Goal: Task Accomplishment & Management: Manage account settings

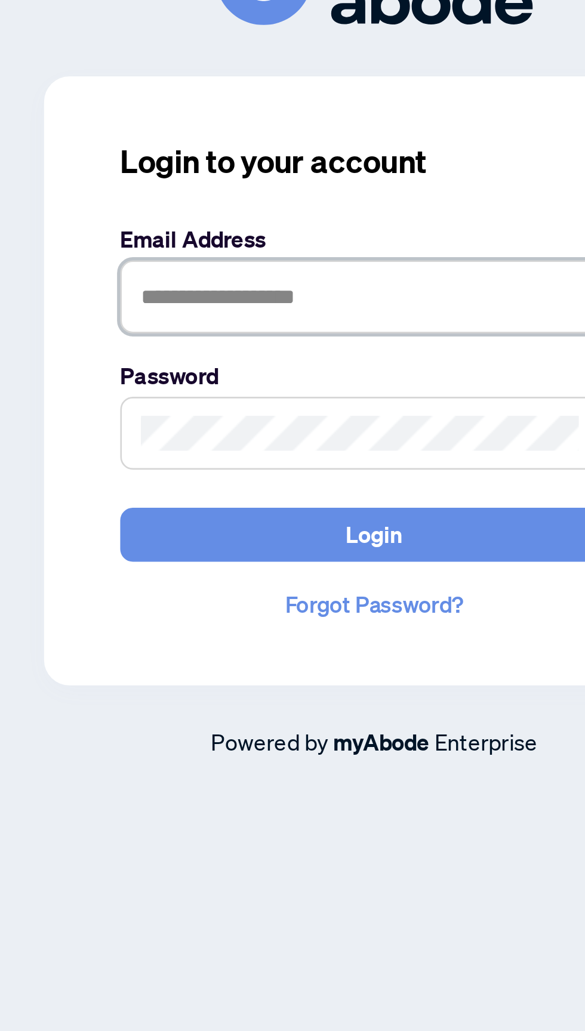
click at [214, 511] on input "text" at bounding box center [292, 497] width 191 height 27
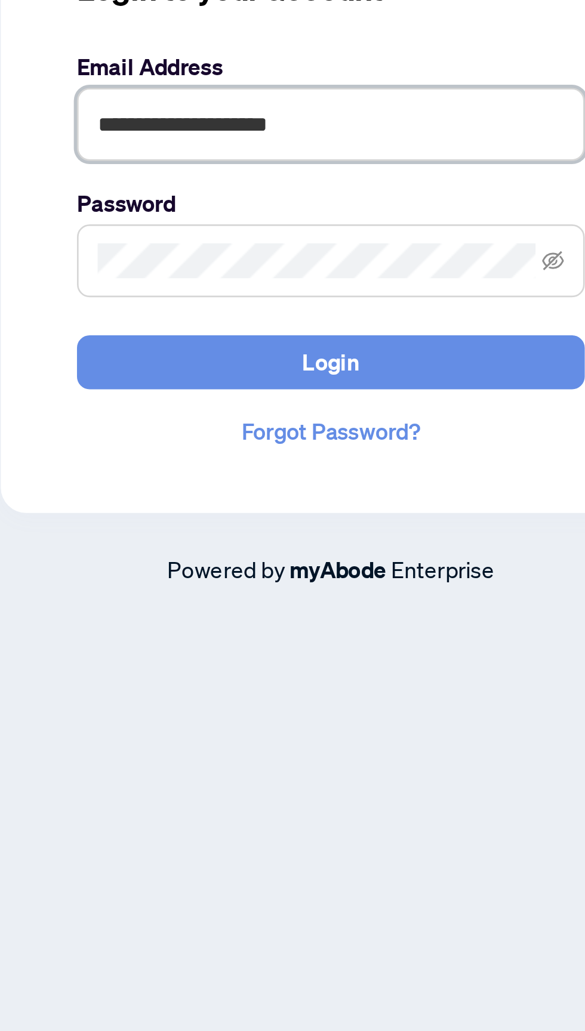
click at [285, 511] on input "**********" at bounding box center [292, 497] width 191 height 27
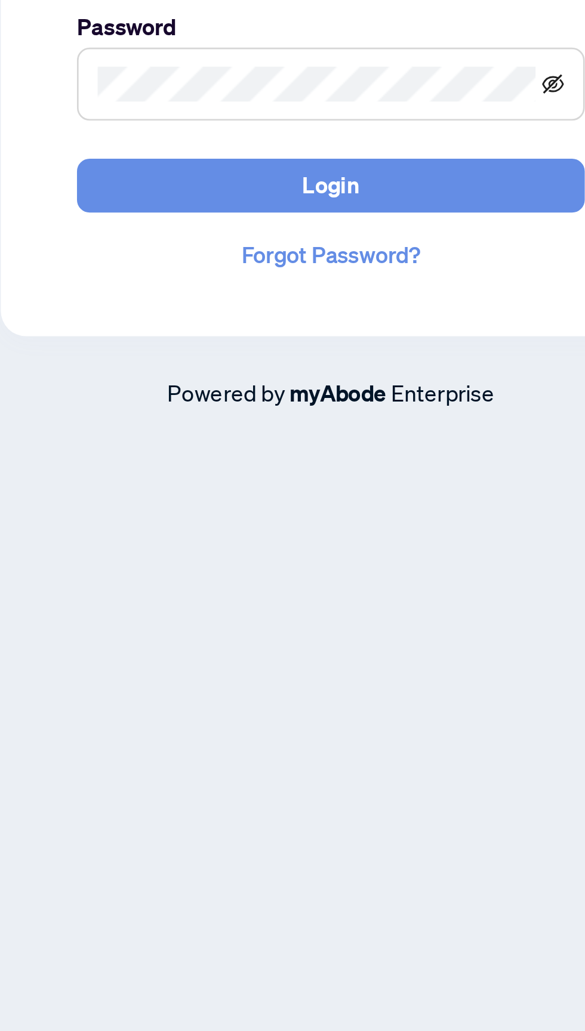
click at [376, 553] on icon "eye-invisible" at bounding box center [376, 549] width 8 height 8
type input "**********"
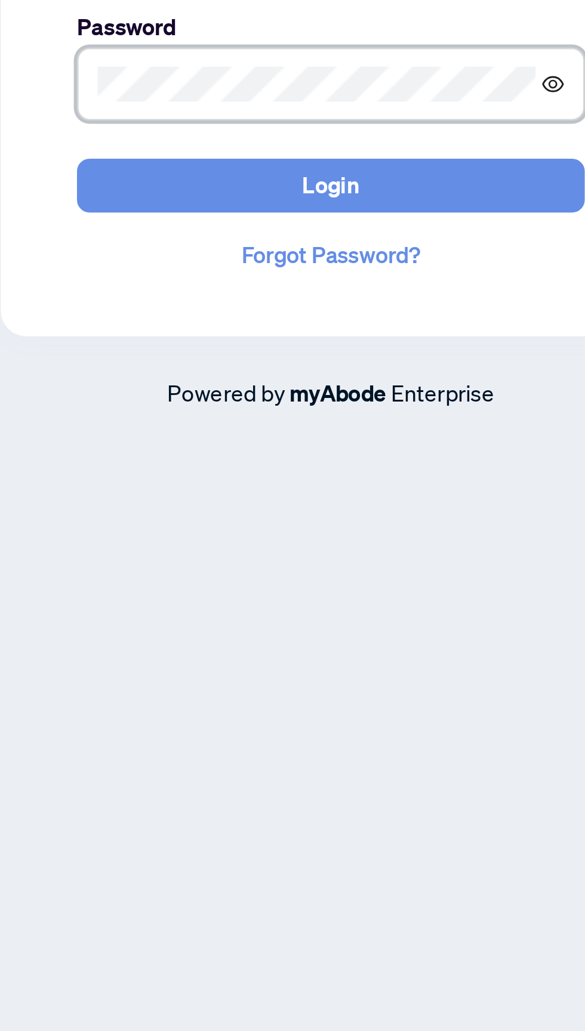
click at [375, 552] on icon "eye" at bounding box center [376, 549] width 8 height 6
click at [377, 553] on icon "eye-invisible" at bounding box center [376, 548] width 8 height 7
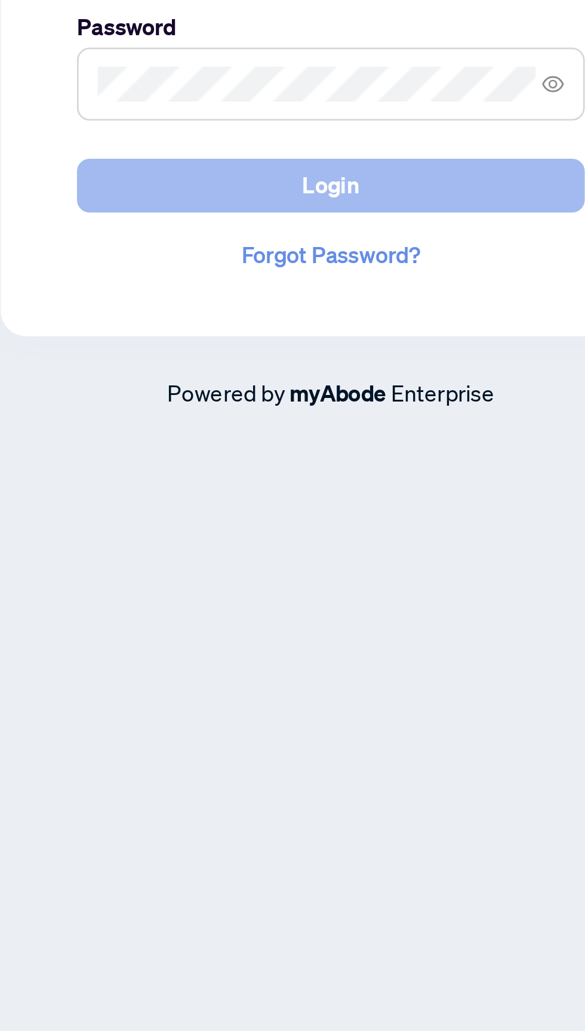
click at [289, 597] on span "Login" at bounding box center [292, 587] width 21 height 19
click at [312, 597] on button "Login" at bounding box center [292, 587] width 191 height 20
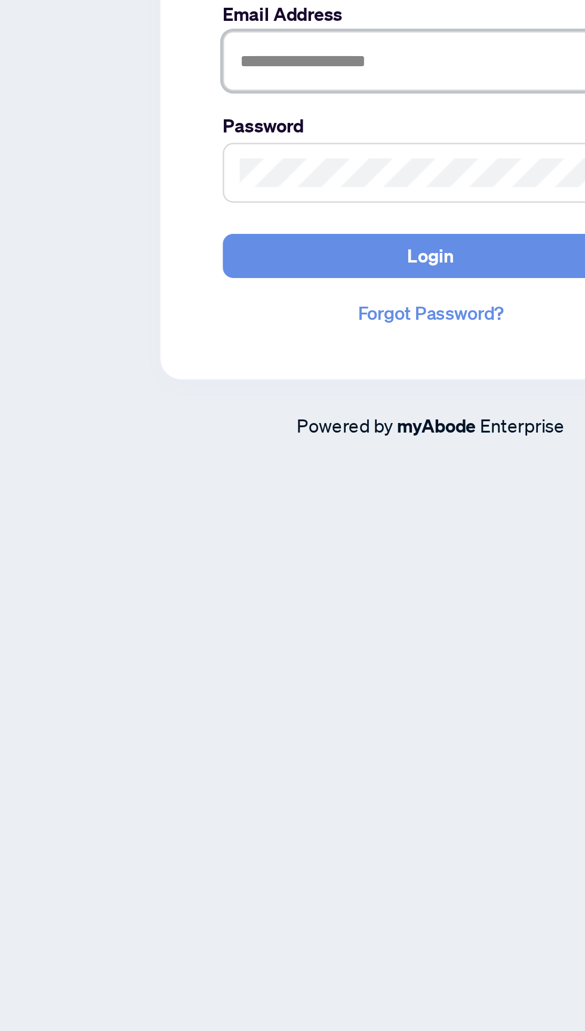
click at [223, 511] on input "text" at bounding box center [292, 497] width 191 height 27
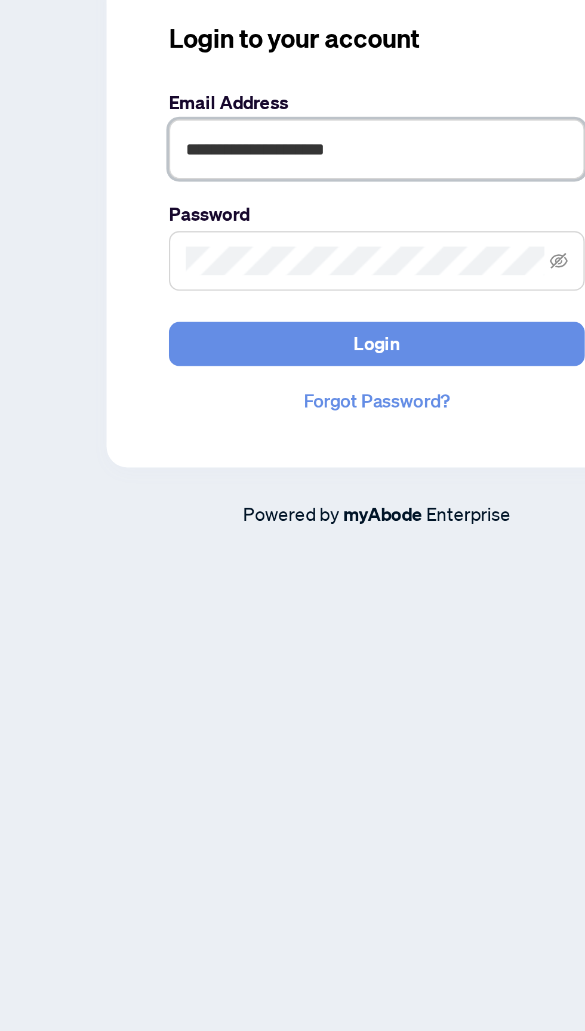
click at [280, 511] on input "**********" at bounding box center [292, 497] width 191 height 27
click at [292, 511] on input "**********" at bounding box center [292, 497] width 191 height 27
click at [277, 511] on input "**********" at bounding box center [292, 497] width 191 height 27
click at [289, 511] on input "**********" at bounding box center [292, 497] width 191 height 27
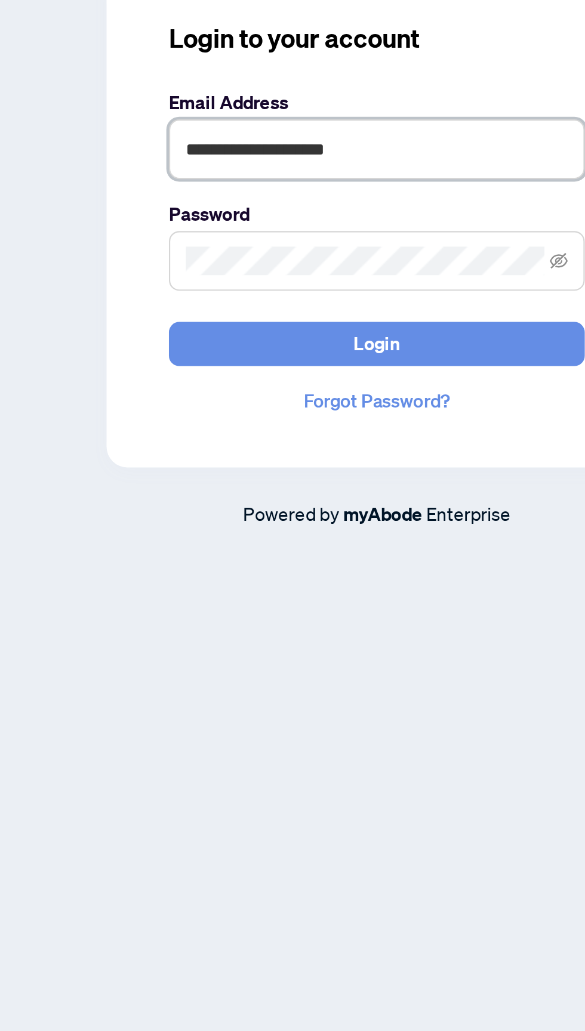
click at [282, 511] on input "**********" at bounding box center [292, 497] width 191 height 27
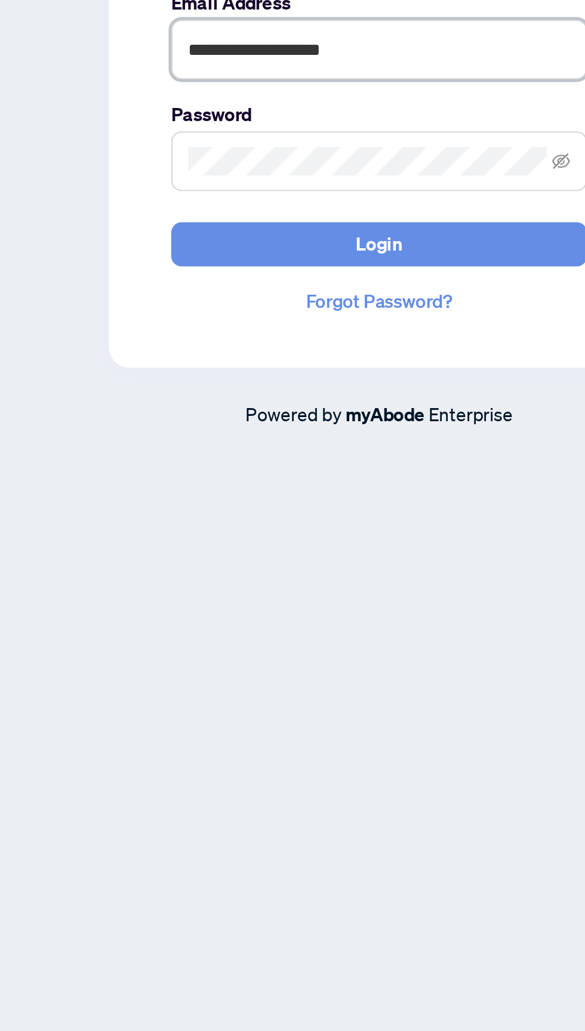
type input "**********"
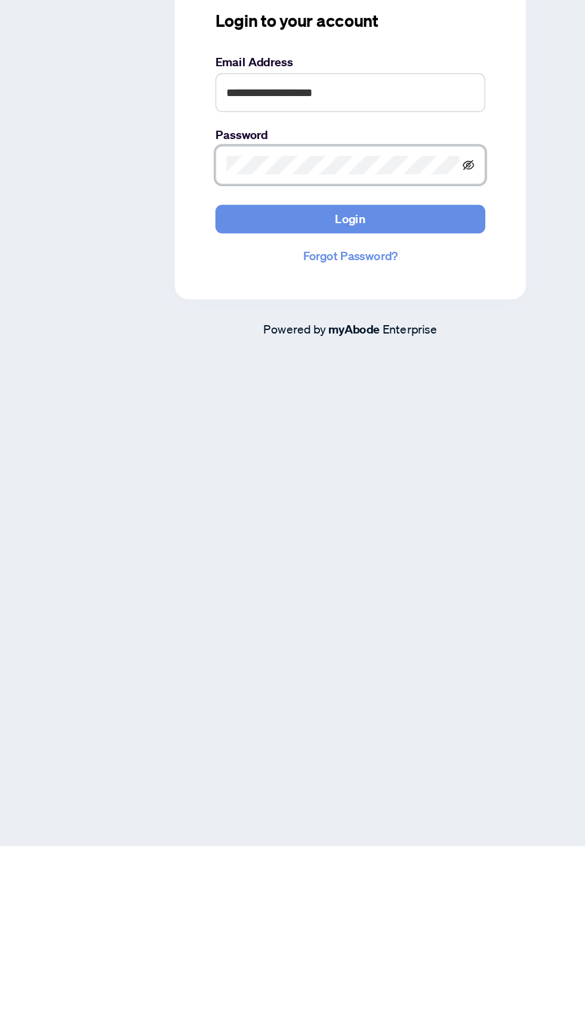
click at [378, 553] on icon "eye-invisible" at bounding box center [376, 549] width 8 height 8
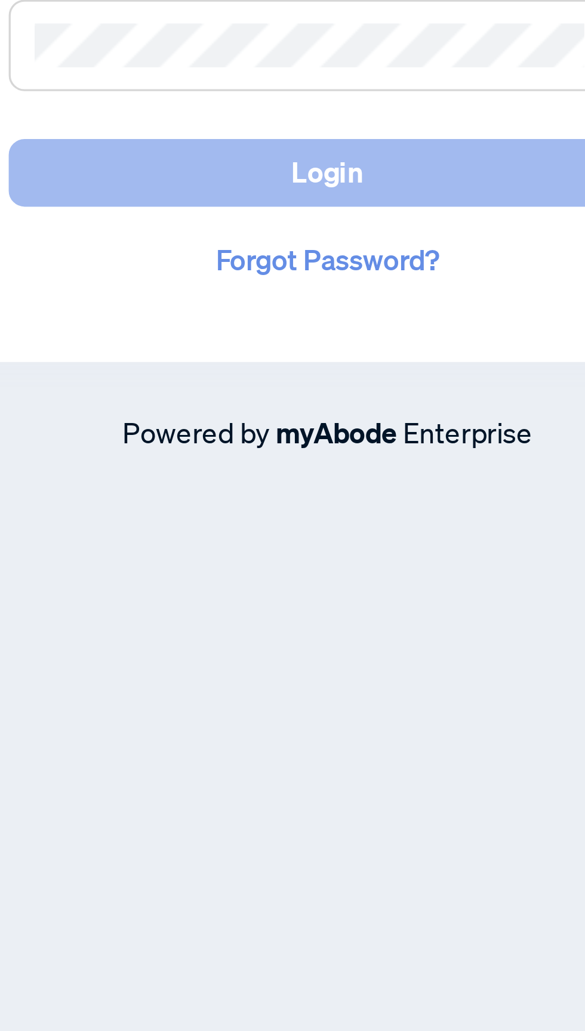
click at [294, 597] on span "Login" at bounding box center [292, 587] width 21 height 19
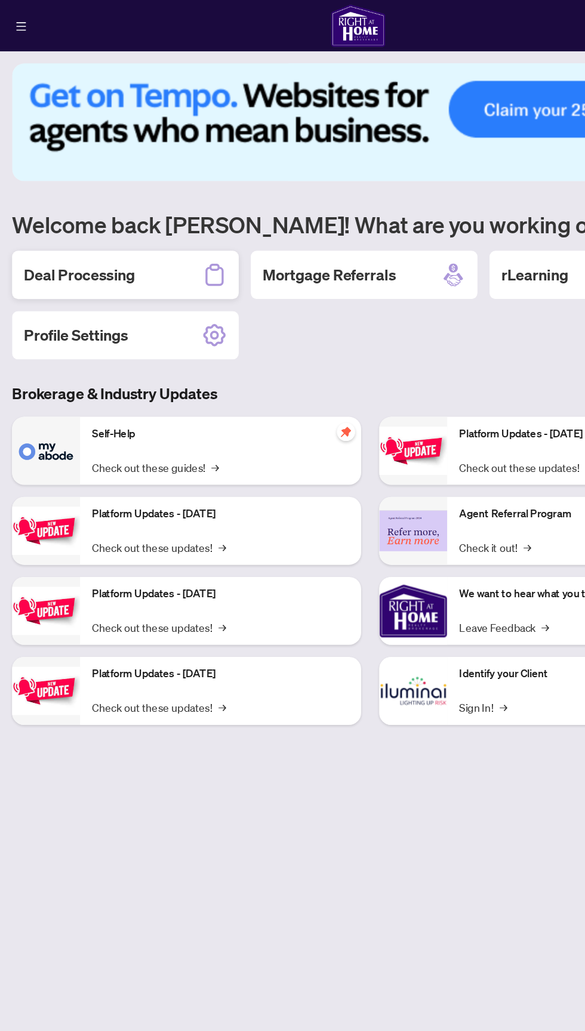
click at [106, 220] on div "Deal Processing" at bounding box center [99, 217] width 179 height 38
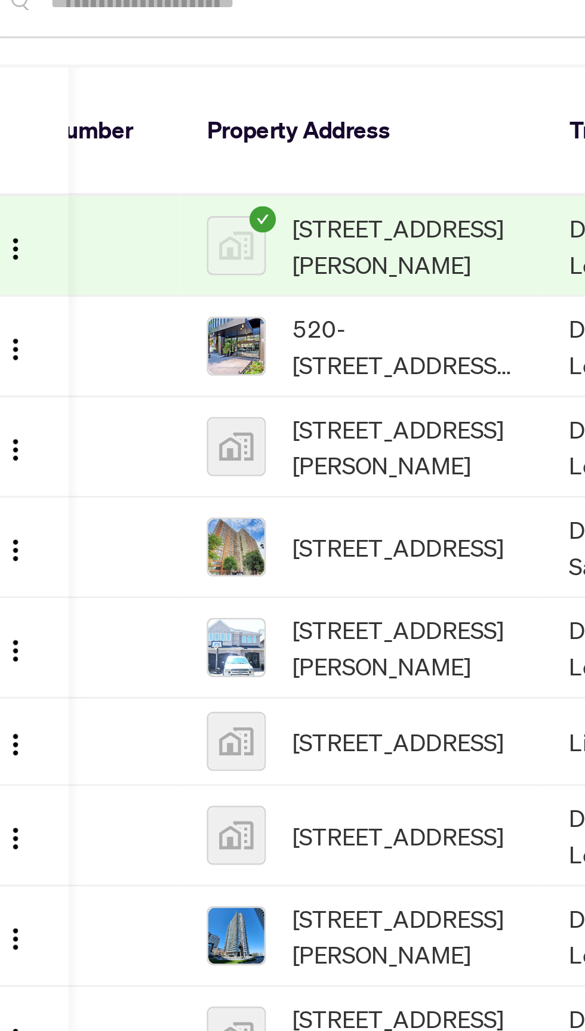
click at [169, 320] on span "119-75 Bamburgh Circ, Toronto, Ontario M1W 3W1, Canada" at bounding box center [167, 326] width 76 height 13
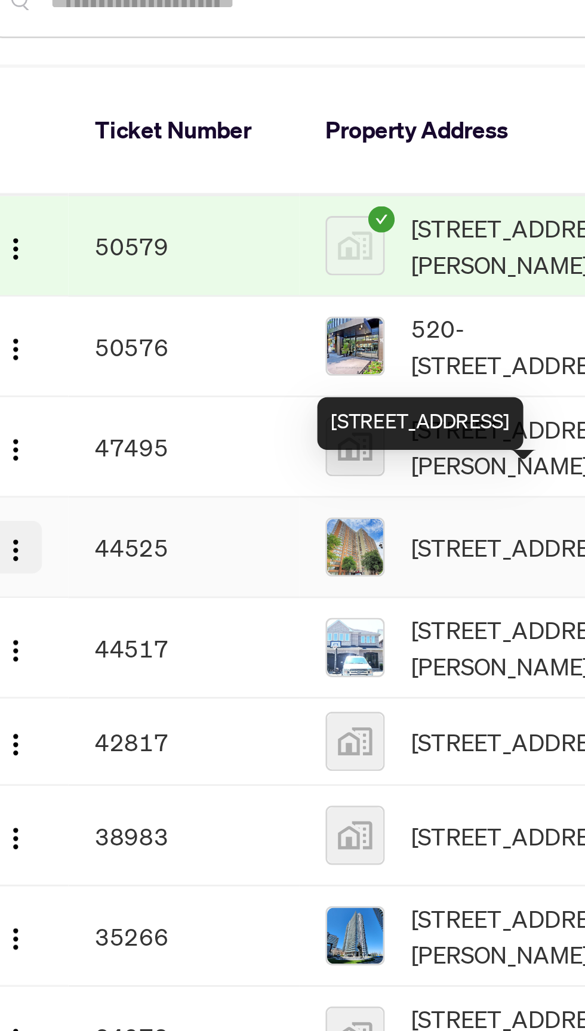
click at [35, 317] on button "button" at bounding box center [29, 326] width 19 height 19
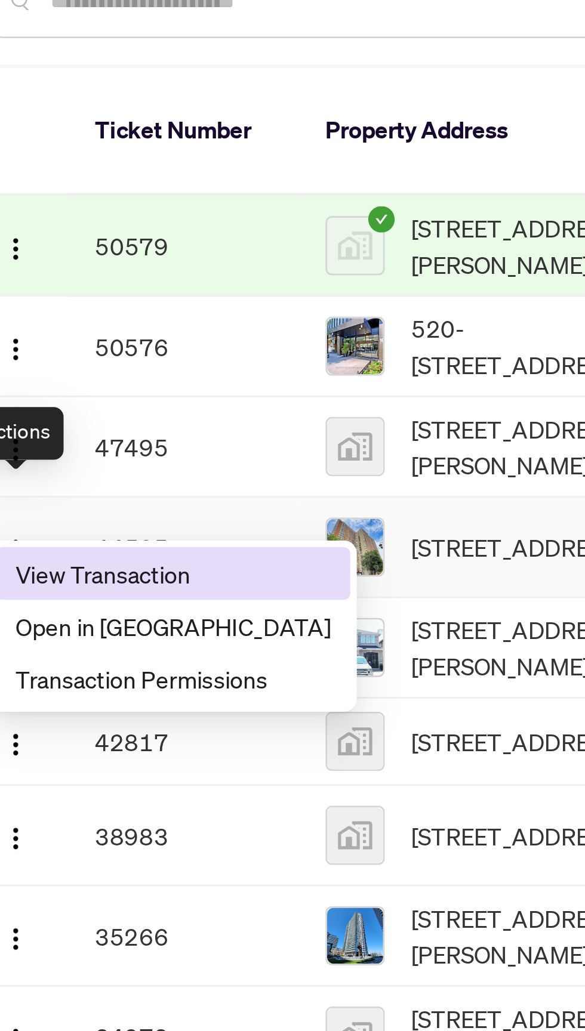
click at [82, 338] on span "View Transaction" at bounding box center [86, 335] width 114 height 13
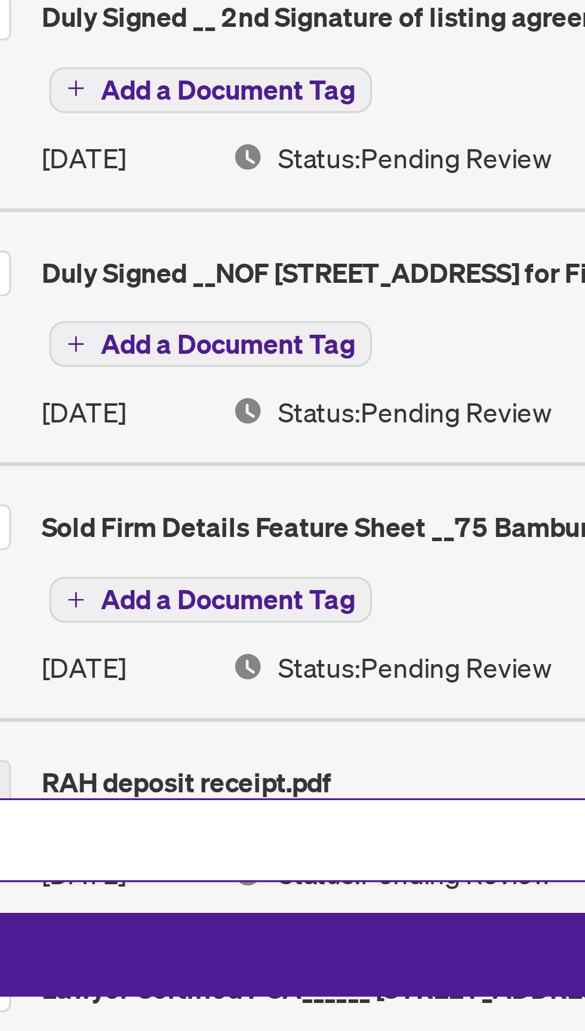
click at [102, 947] on div "RAH deposit receipt.pdf" at bounding box center [290, 953] width 504 height 13
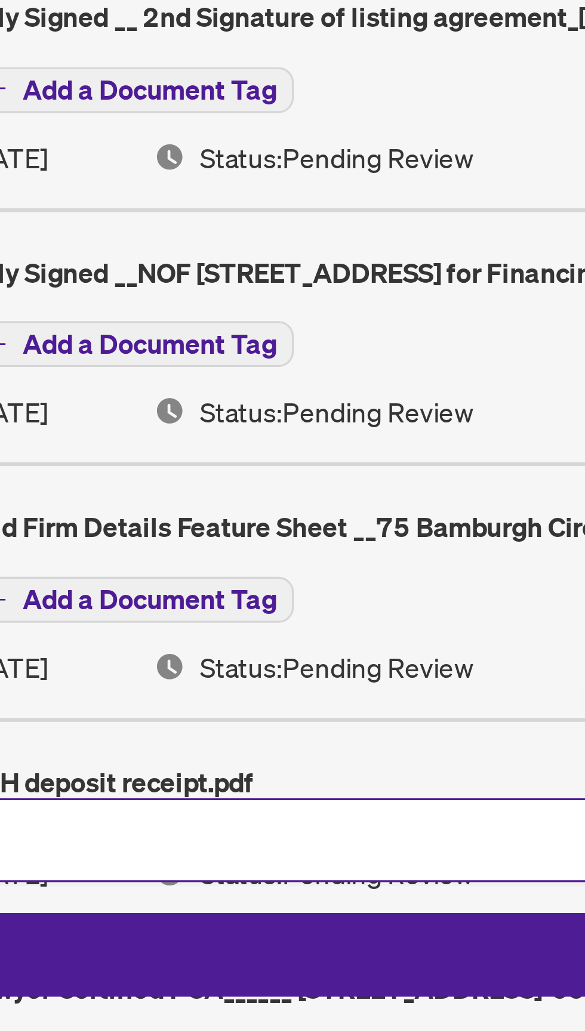
click at [164, 975] on span "Status: Pending Review" at bounding box center [154, 981] width 85 height 13
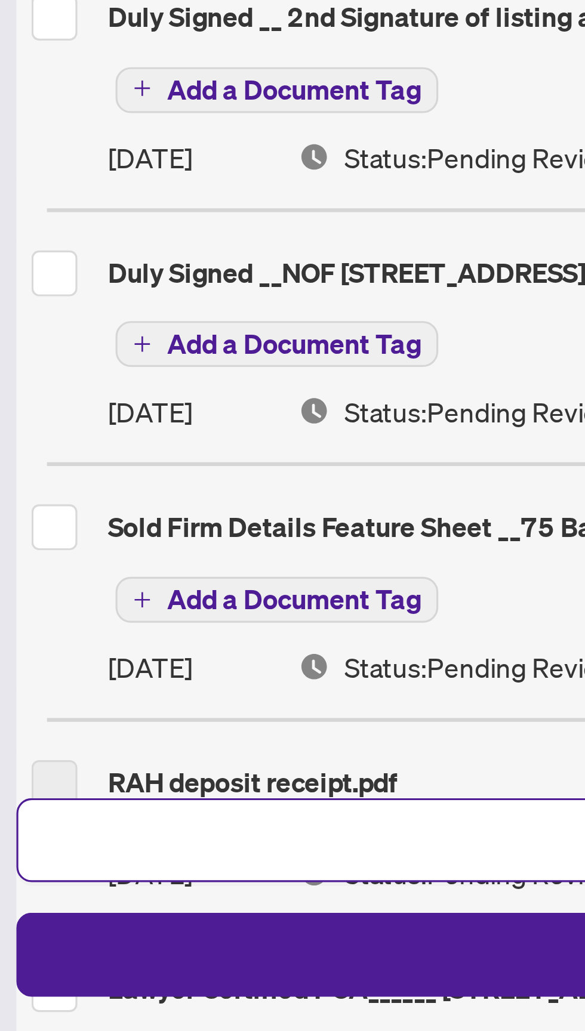
click at [87, 947] on div "RAH deposit receipt.pdf" at bounding box center [290, 953] width 504 height 13
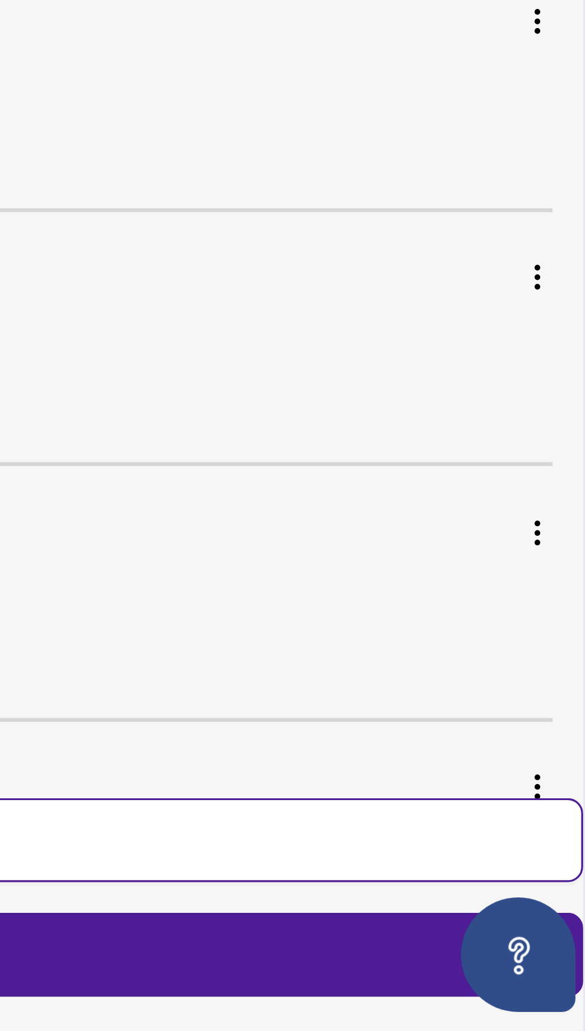
scroll to position [101, 0]
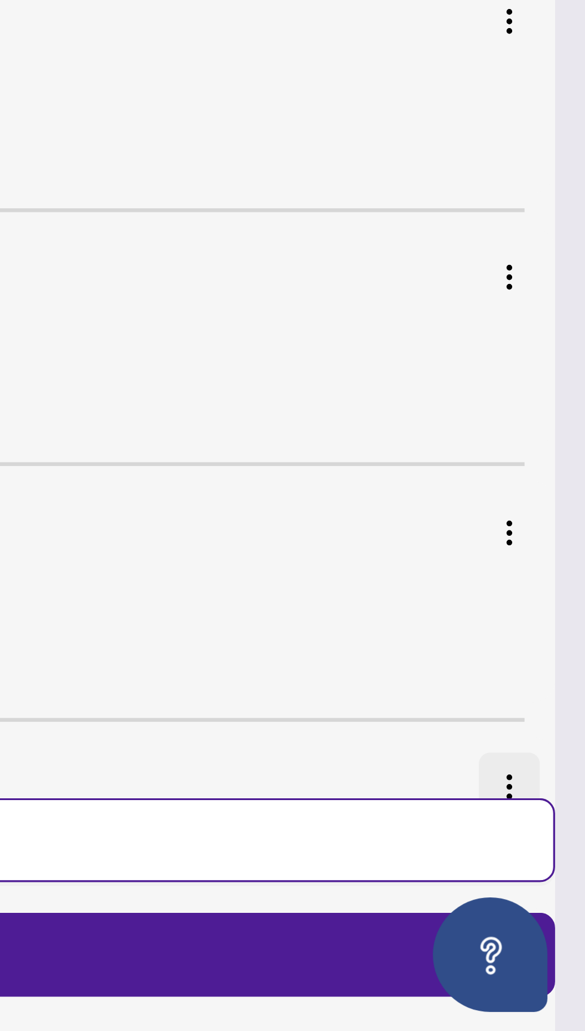
click at [565, 950] on img "button" at bounding box center [561, 955] width 10 height 10
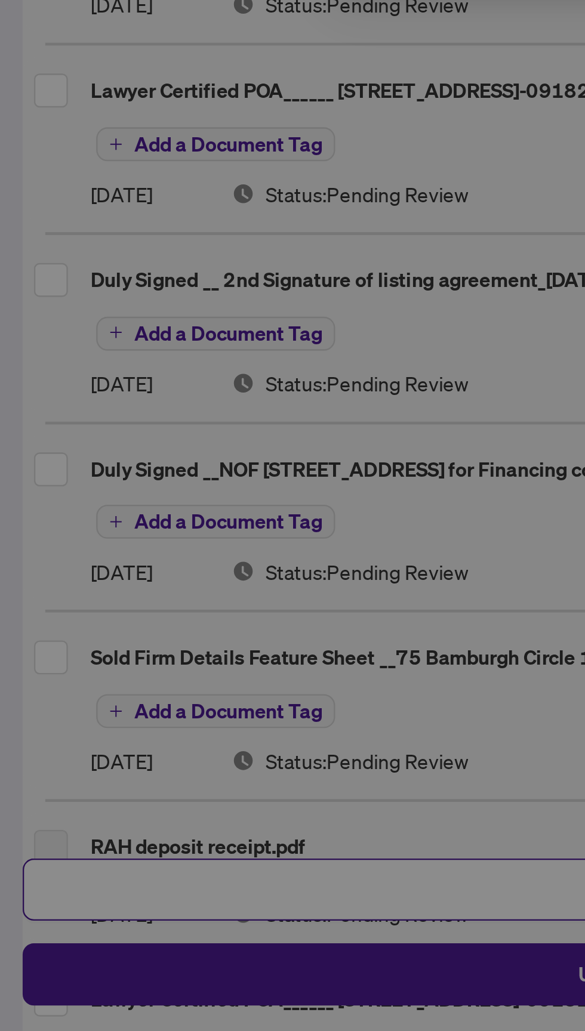
scroll to position [99, 0]
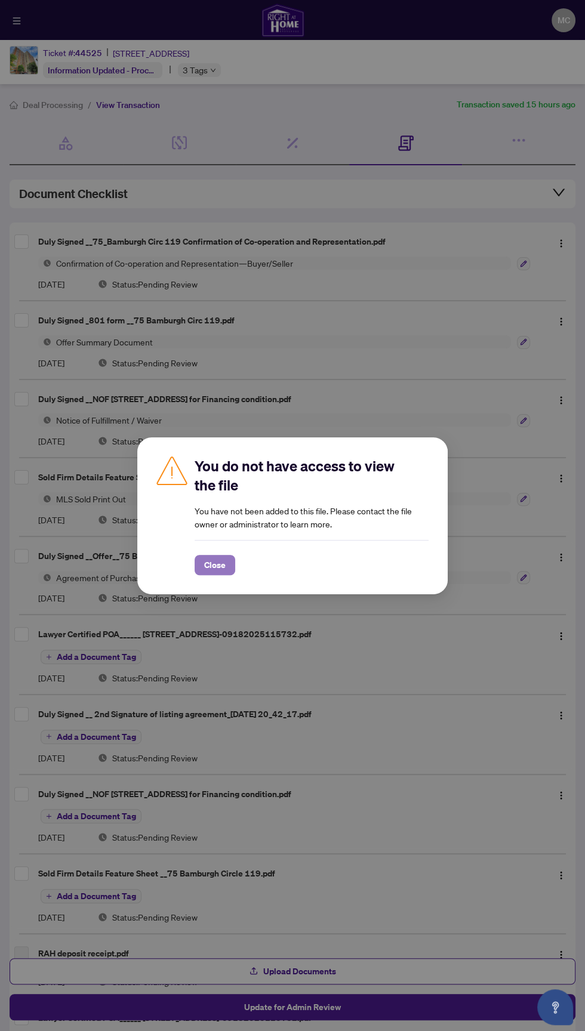
click at [216, 572] on span "Close" at bounding box center [214, 565] width 21 height 19
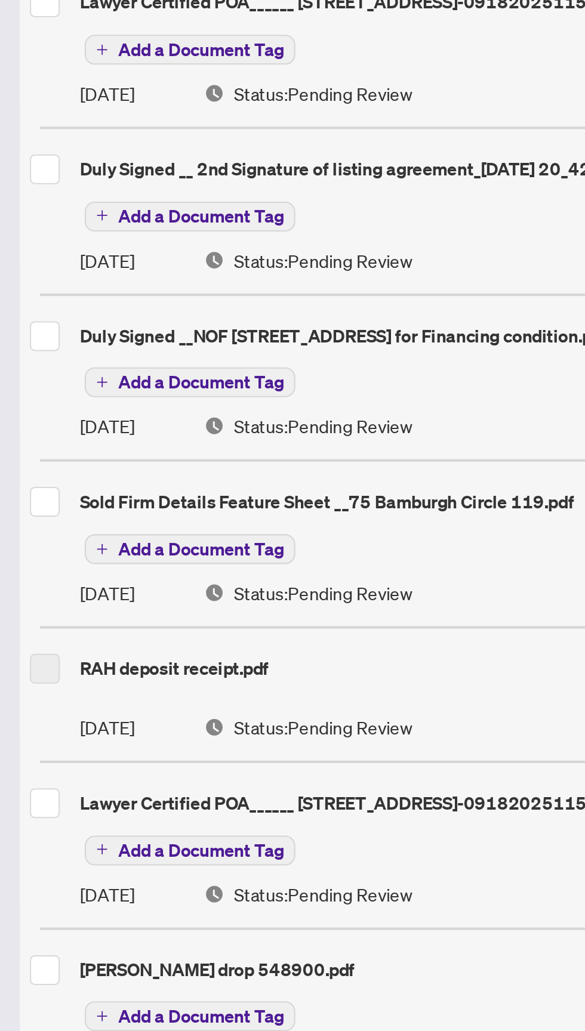
scroll to position [295, 0]
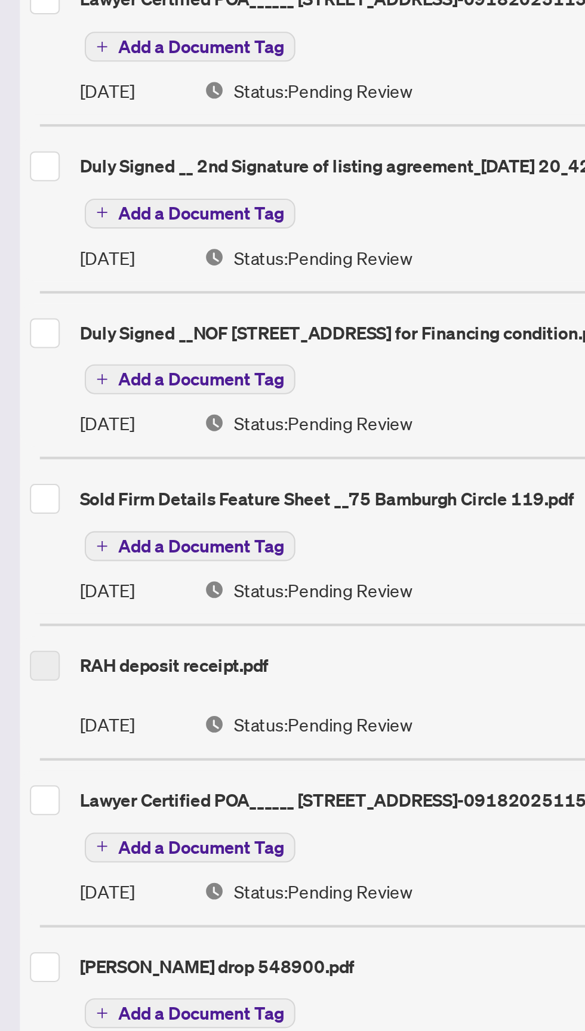
click at [155, 665] on div "RAH deposit receipt.pdf Sep/21/2025 Status: Pending Review" at bounding box center [293, 671] width 566 height 54
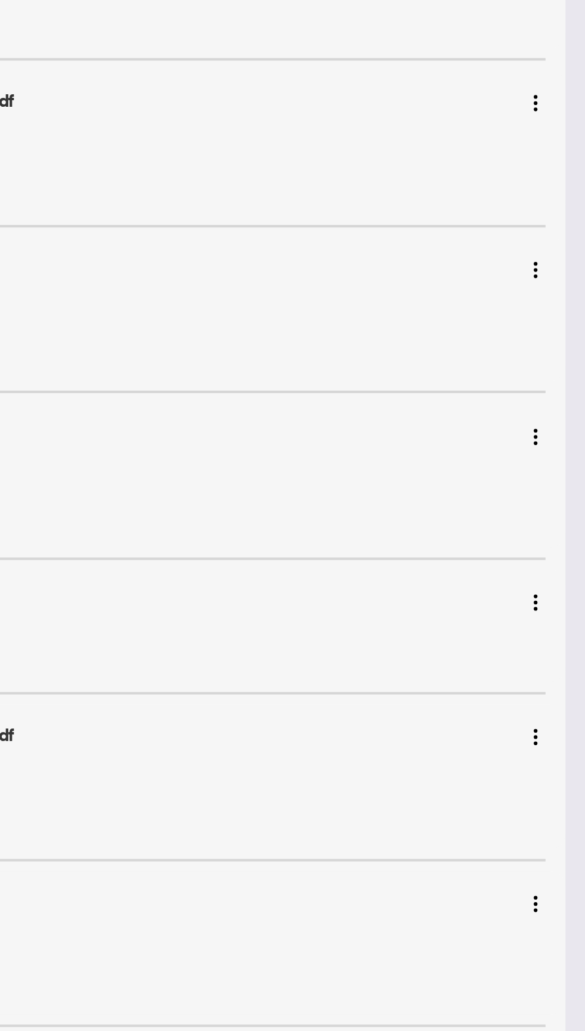
scroll to position [425, 0]
click at [563, 525] on img "button" at bounding box center [561, 530] width 10 height 10
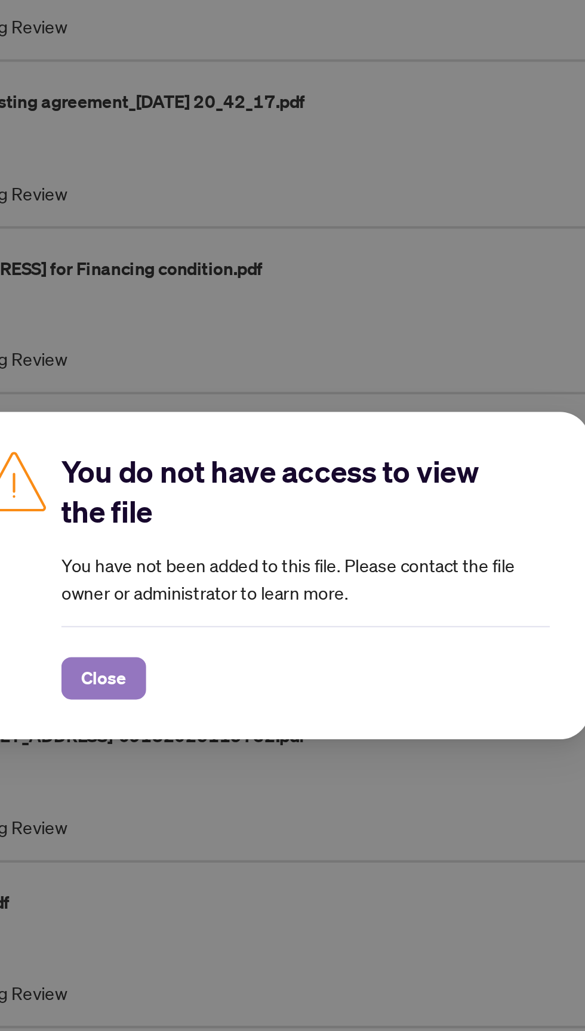
click at [223, 558] on span "Close" at bounding box center [214, 565] width 21 height 19
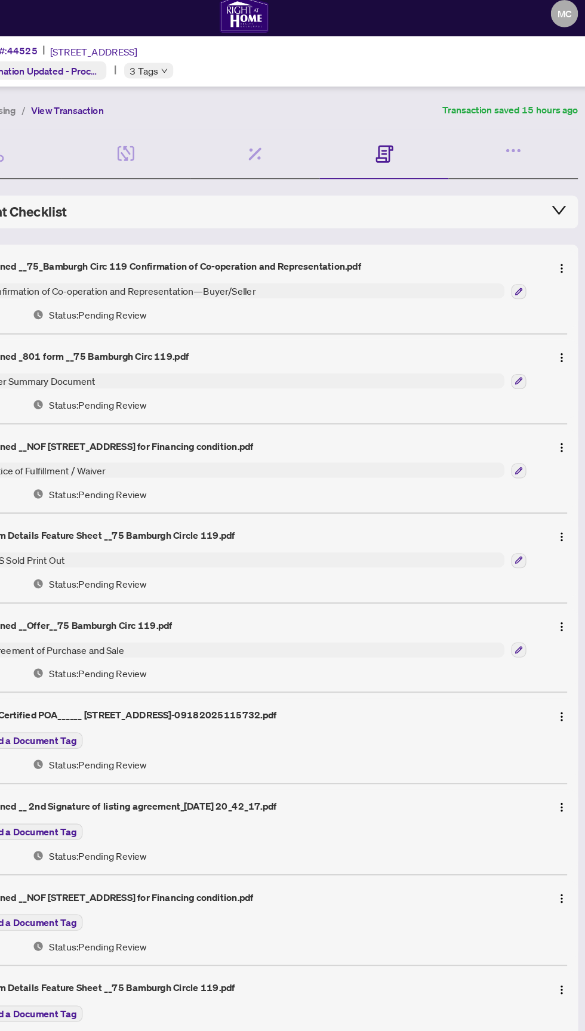
scroll to position [0, 0]
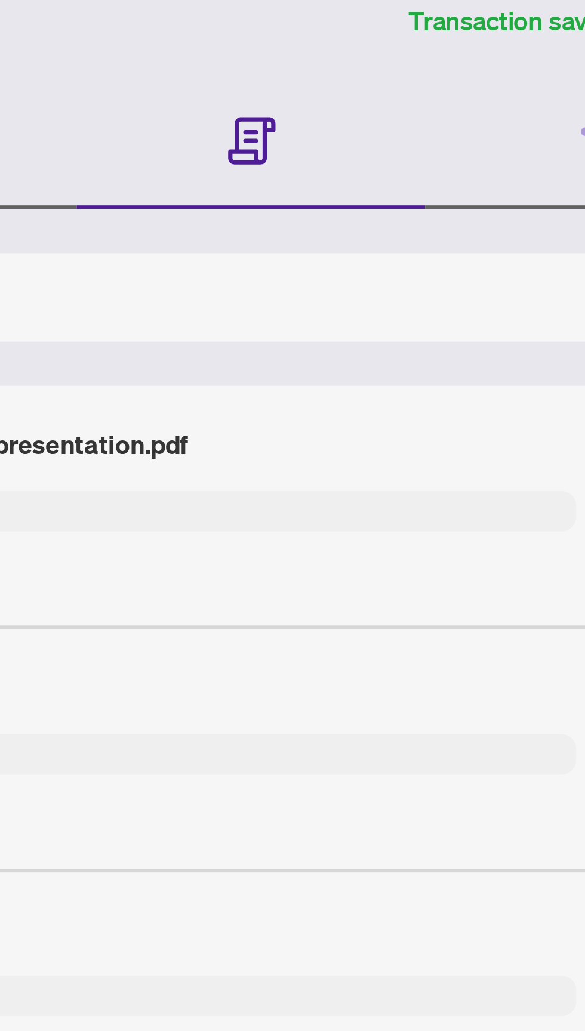
click at [407, 142] on icon at bounding box center [405, 142] width 5 height 1
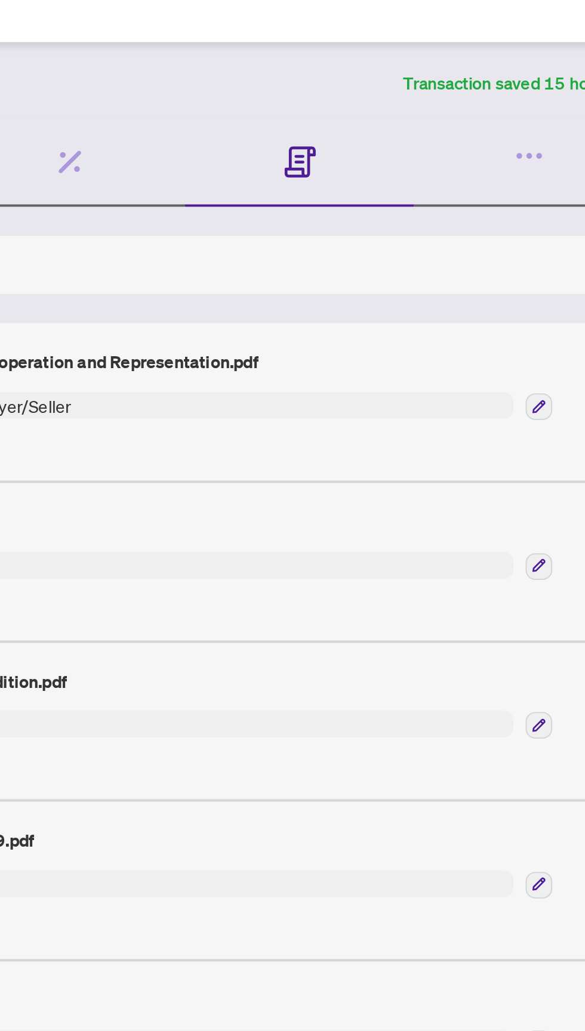
scroll to position [1, 0]
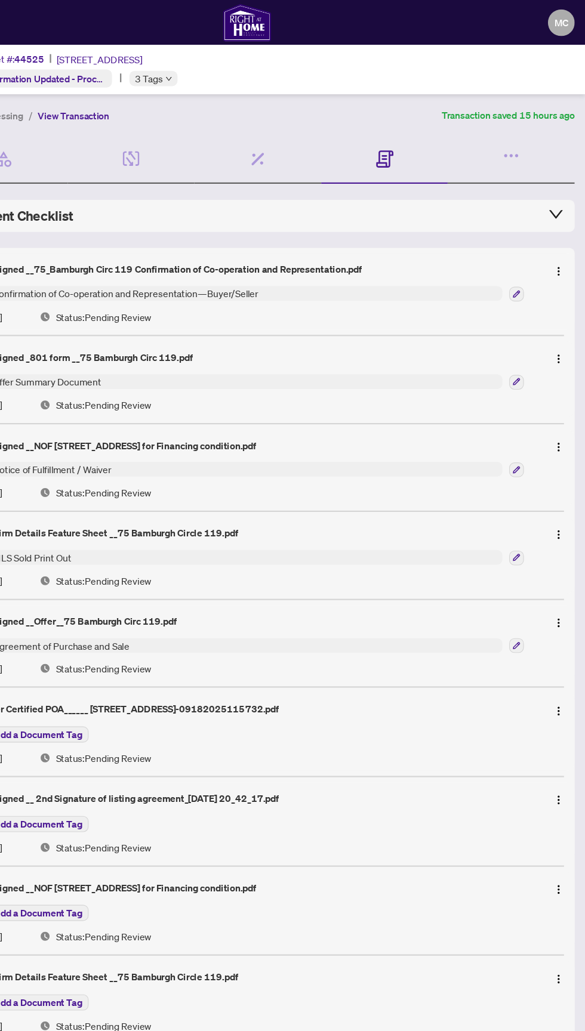
click at [554, 101] on article "Transaction saved 15 hours ago" at bounding box center [516, 104] width 119 height 14
click at [523, 138] on icon "button" at bounding box center [523, 139] width 3 height 3
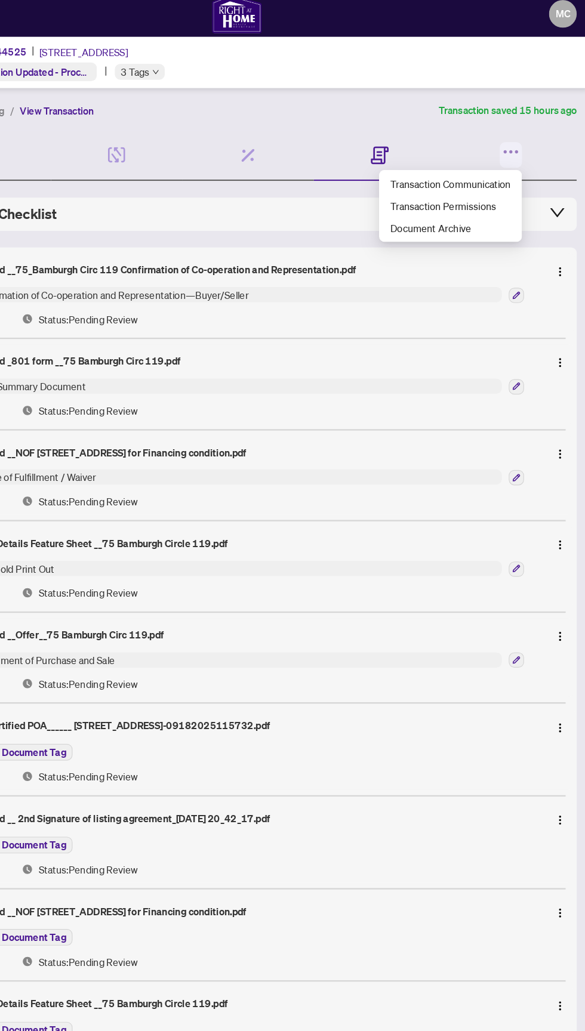
scroll to position [7, 0]
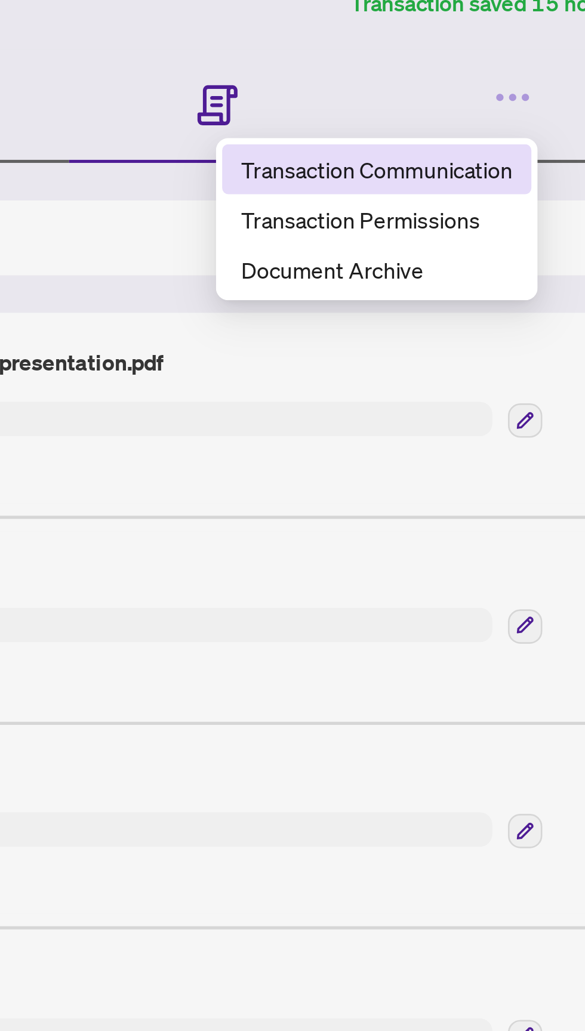
click at [499, 160] on span "Transaction Communication" at bounding box center [467, 160] width 104 height 13
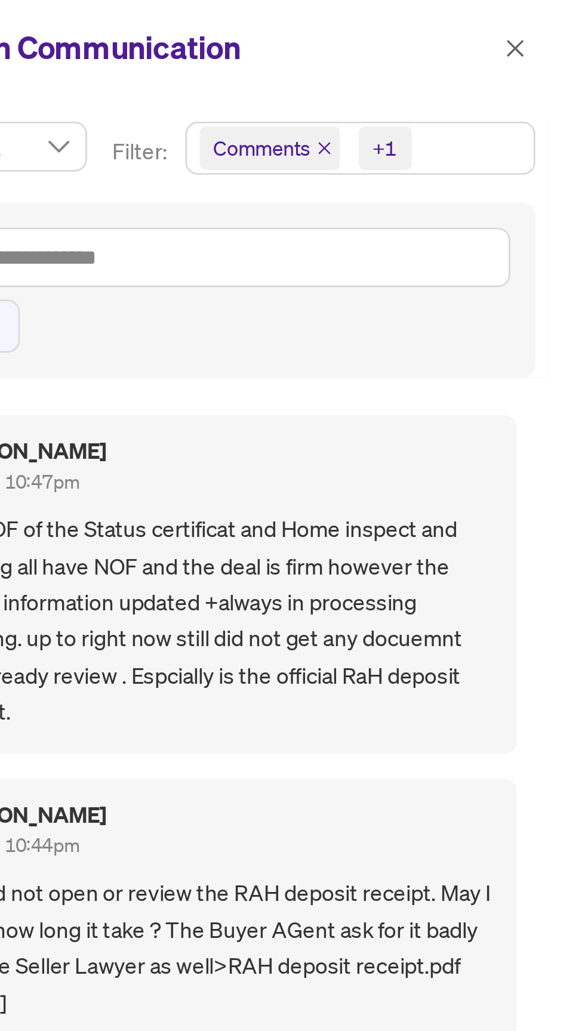
scroll to position [0, 0]
click at [560, 20] on icon "close" at bounding box center [558, 18] width 8 height 8
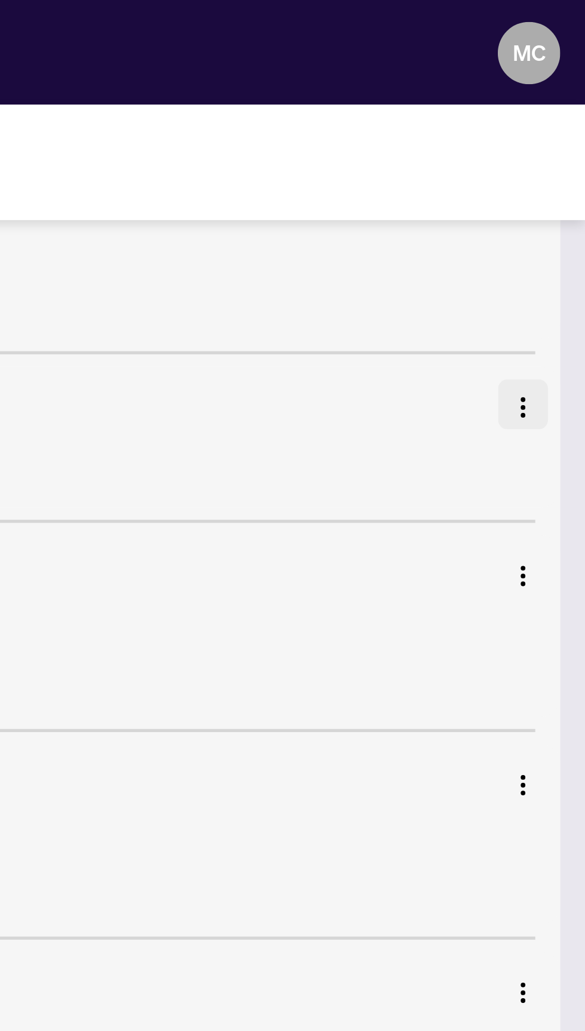
click at [561, 151] on img "button" at bounding box center [561, 156] width 10 height 10
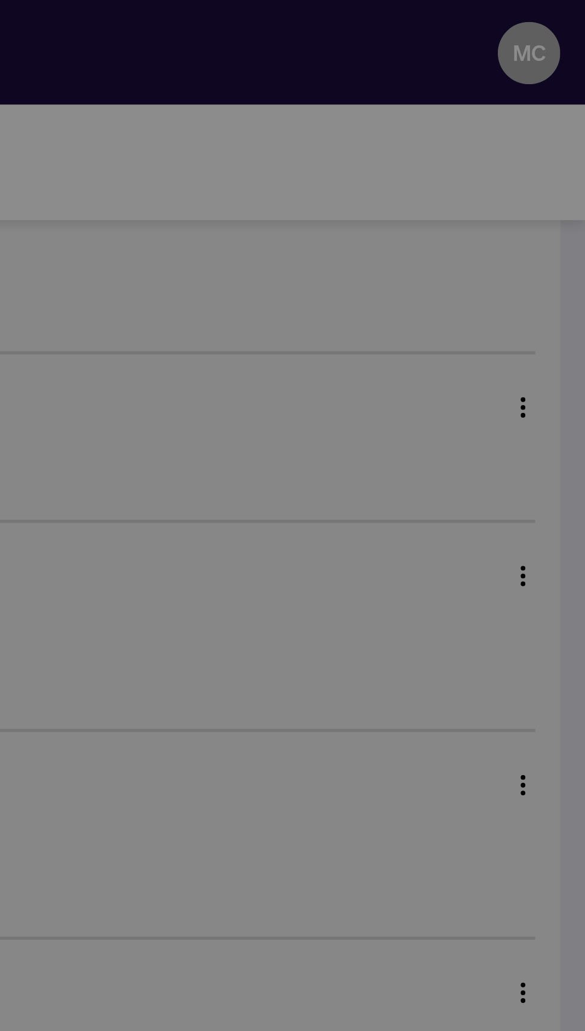
click at [566, 148] on div "You do not have access to view the file You have not been added to this file. P…" at bounding box center [292, 515] width 585 height 1031
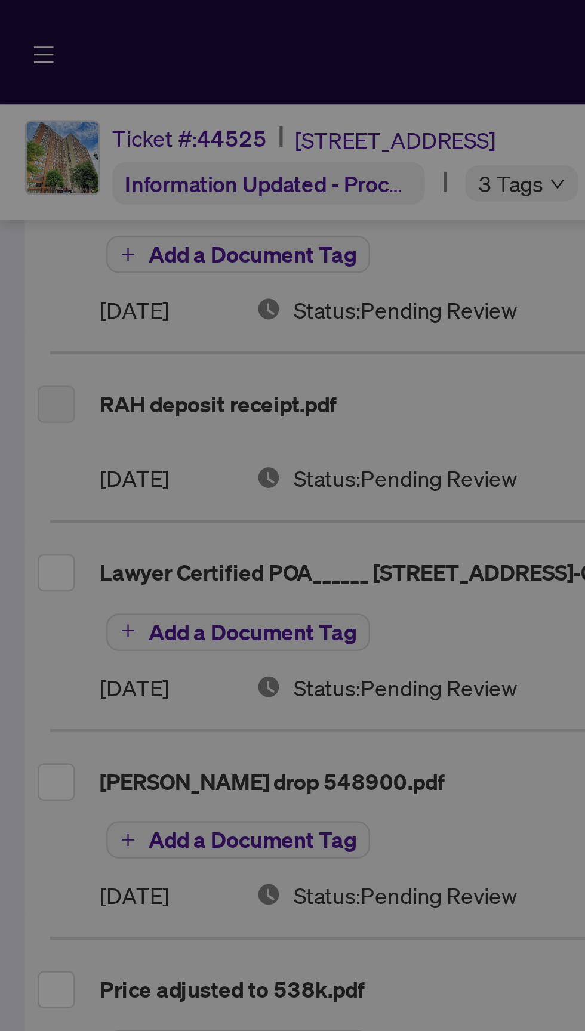
click at [97, 152] on div "You do not have access to view the file You have not been added to this file. P…" at bounding box center [292, 515] width 585 height 1031
click at [177, 173] on div "You do not have access to view the file You have not been added to this file. P…" at bounding box center [292, 515] width 585 height 1031
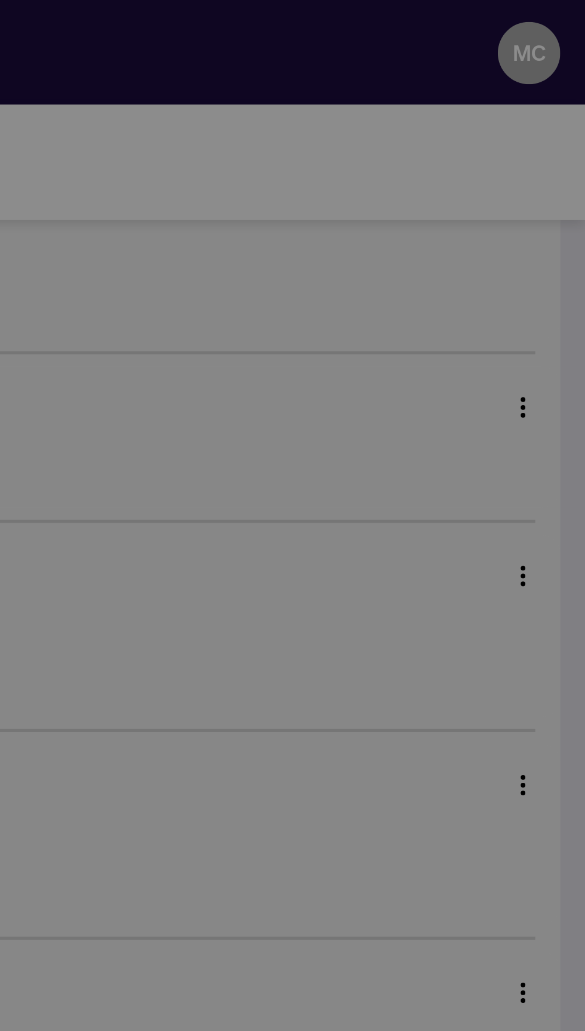
click at [565, 155] on div "You do not have access to view the file You have not been added to this file. P…" at bounding box center [292, 515] width 585 height 1031
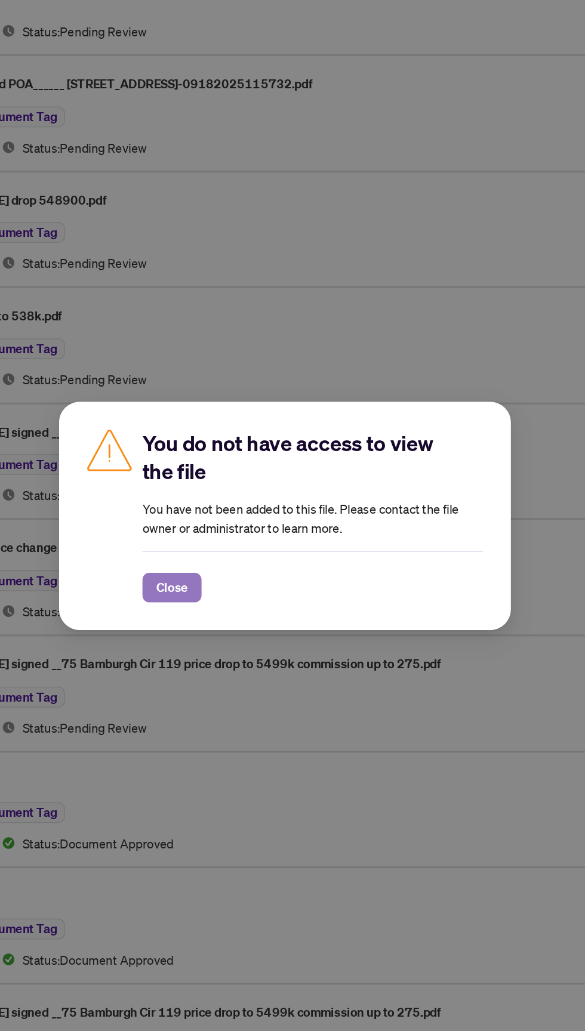
click at [221, 575] on span "Close" at bounding box center [214, 565] width 21 height 19
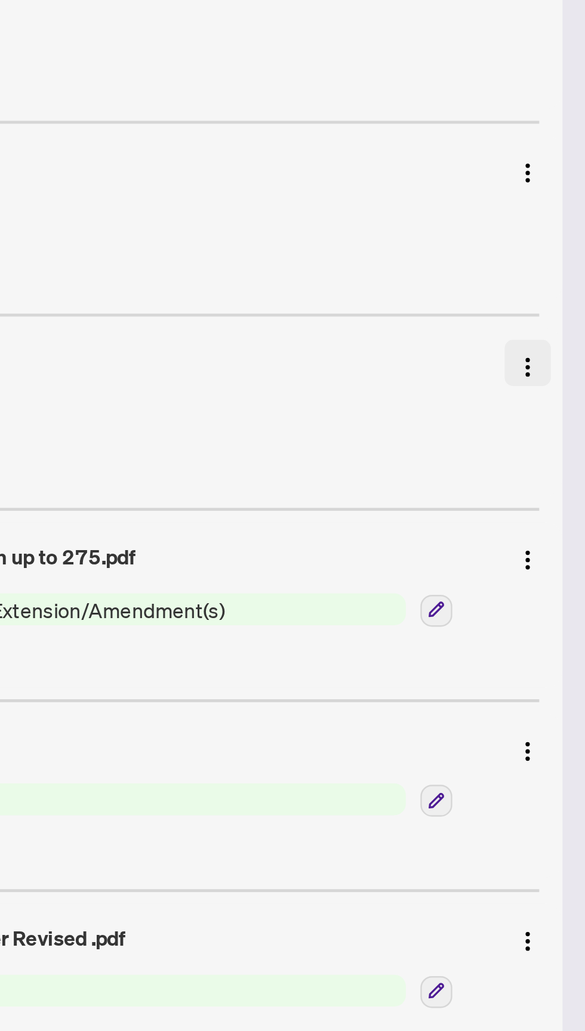
click at [563, 497] on img "button" at bounding box center [561, 502] width 10 height 10
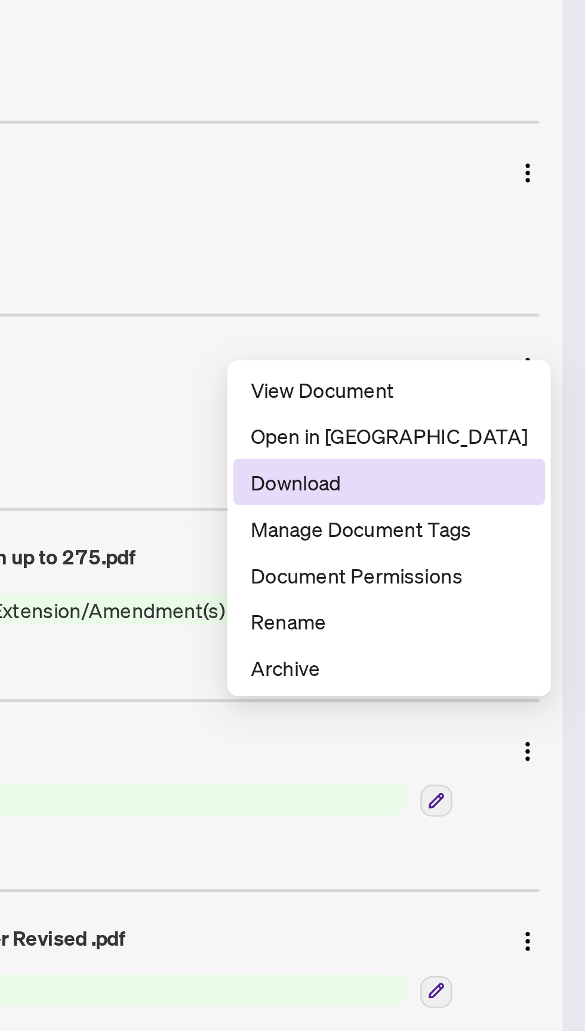
click at [497, 552] on span "Download" at bounding box center [504, 548] width 114 height 13
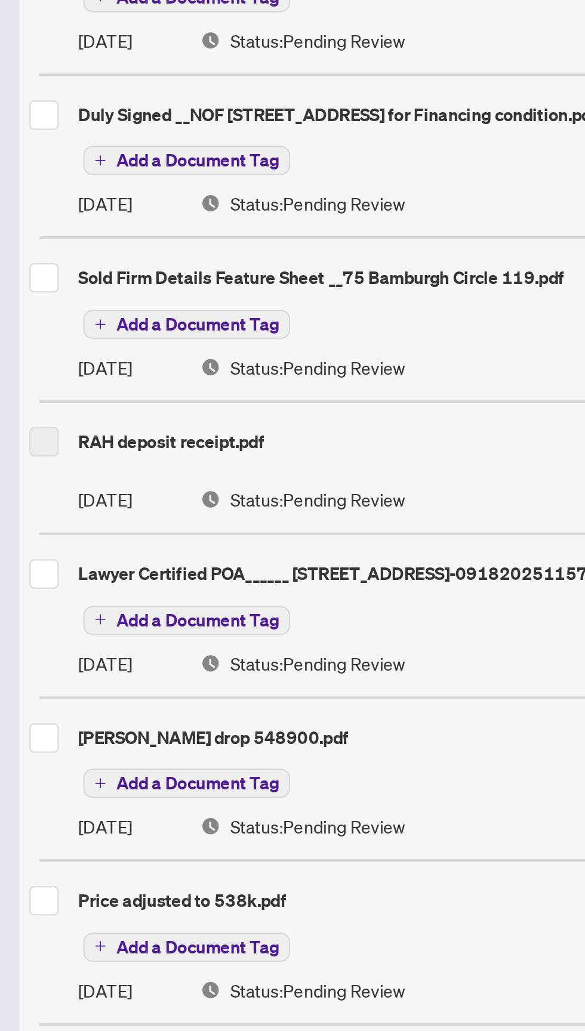
scroll to position [482, 0]
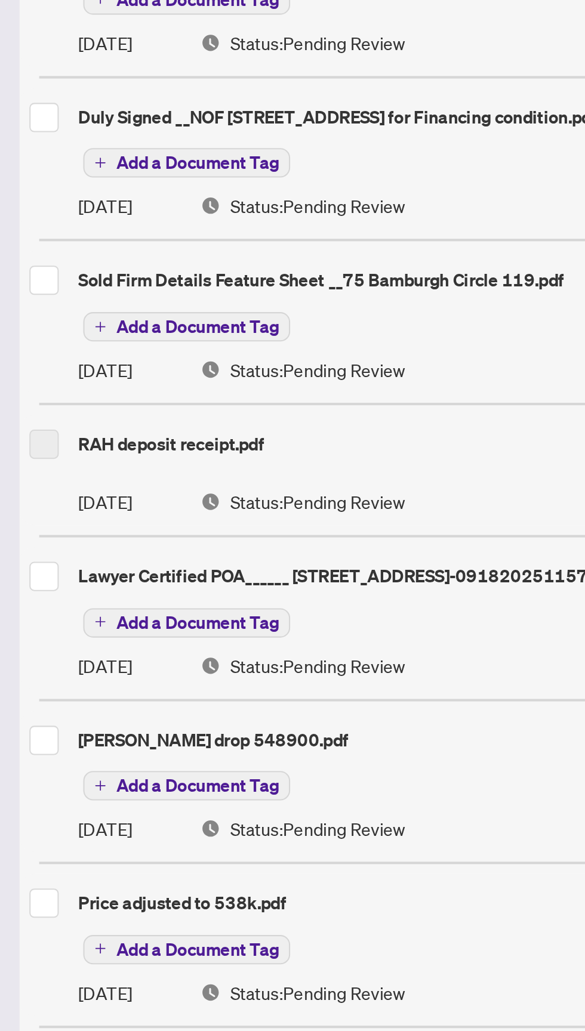
click at [95, 465] on div "RAH deposit receipt.pdf" at bounding box center [290, 471] width 504 height 13
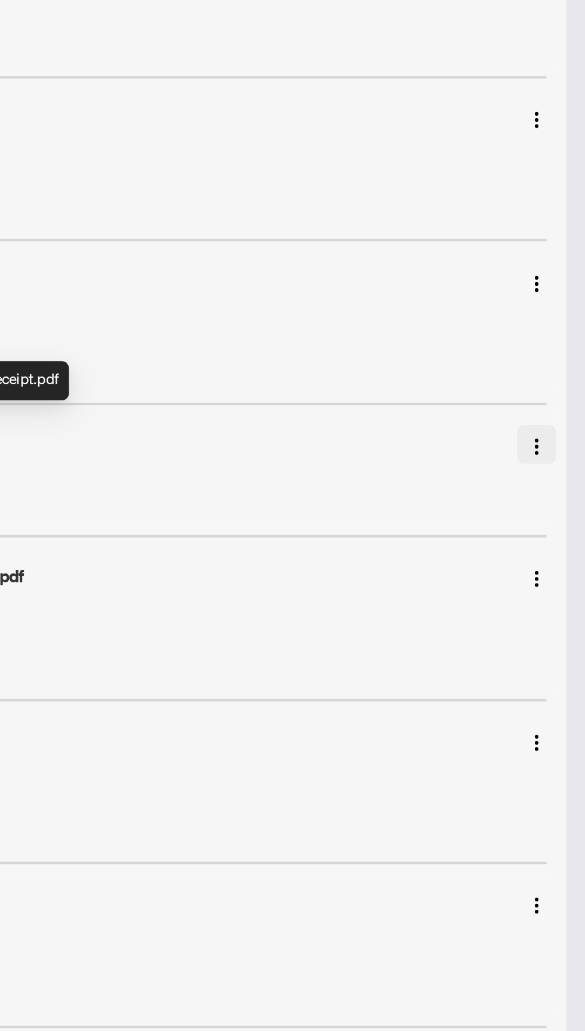
click at [562, 468] on img "button" at bounding box center [561, 473] width 10 height 10
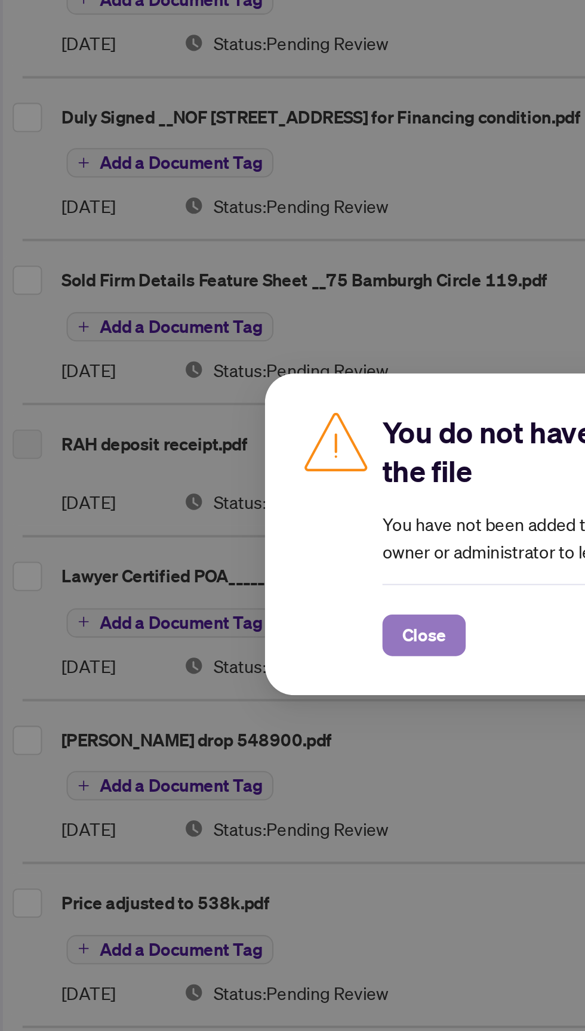
click at [210, 563] on span "Close" at bounding box center [214, 565] width 21 height 19
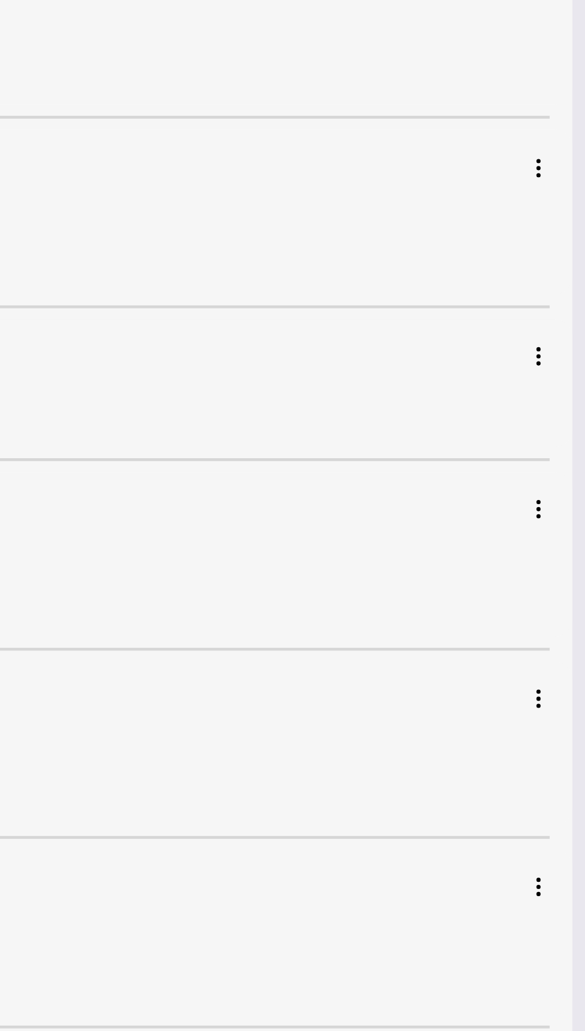
scroll to position [0, 0]
click at [562, 468] on img "button" at bounding box center [561, 473] width 10 height 10
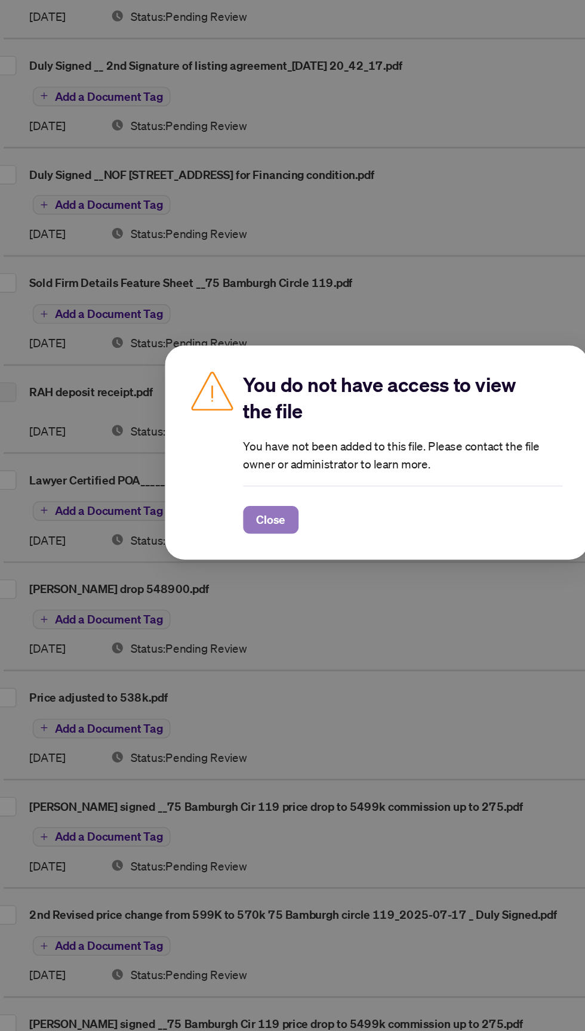
click at [219, 567] on span "Close" at bounding box center [214, 565] width 21 height 19
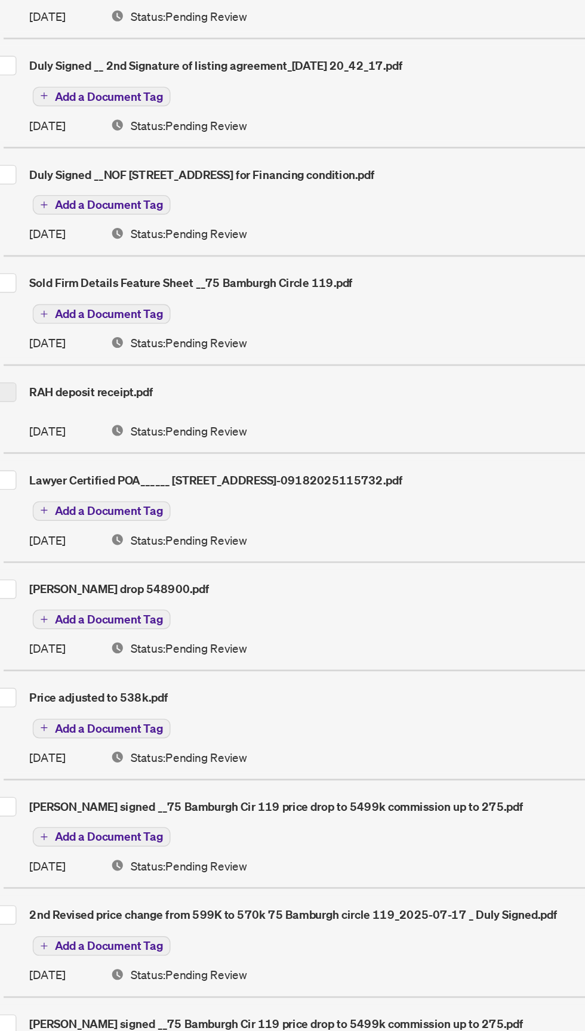
scroll to position [480, 0]
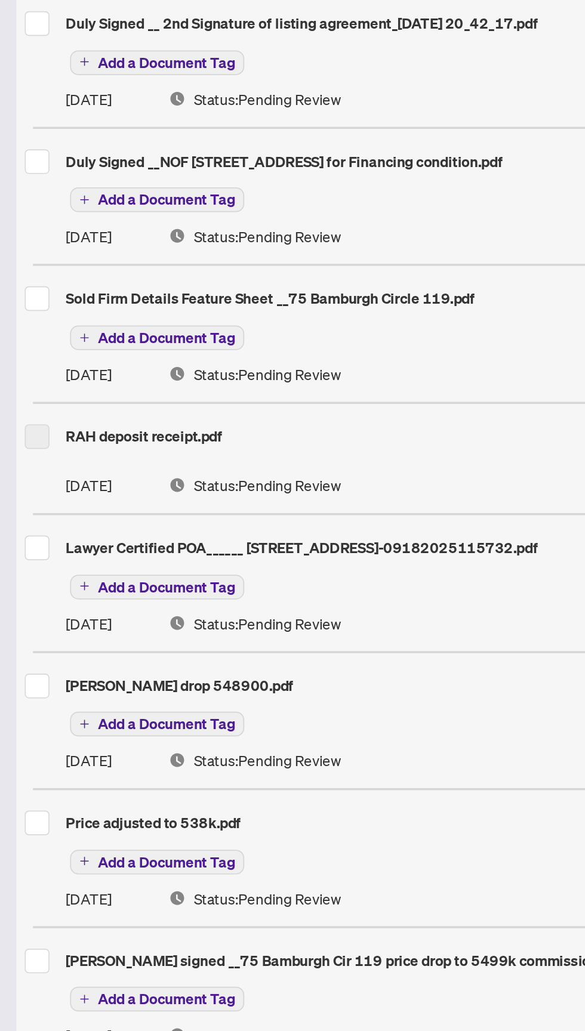
click at [87, 304] on div "Duly Signed __NOF [STREET_ADDRESS] for Financing condition.pdf" at bounding box center [292, 313] width 556 height 19
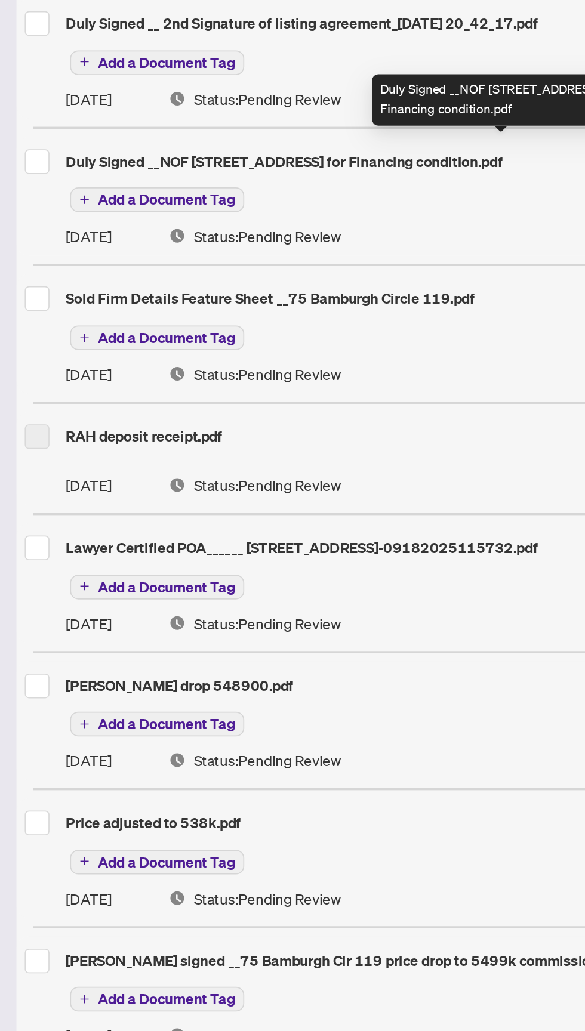
click at [73, 307] on div "Duly Signed __NOF [STREET_ADDRESS] for Financing condition.pdf" at bounding box center [290, 313] width 504 height 13
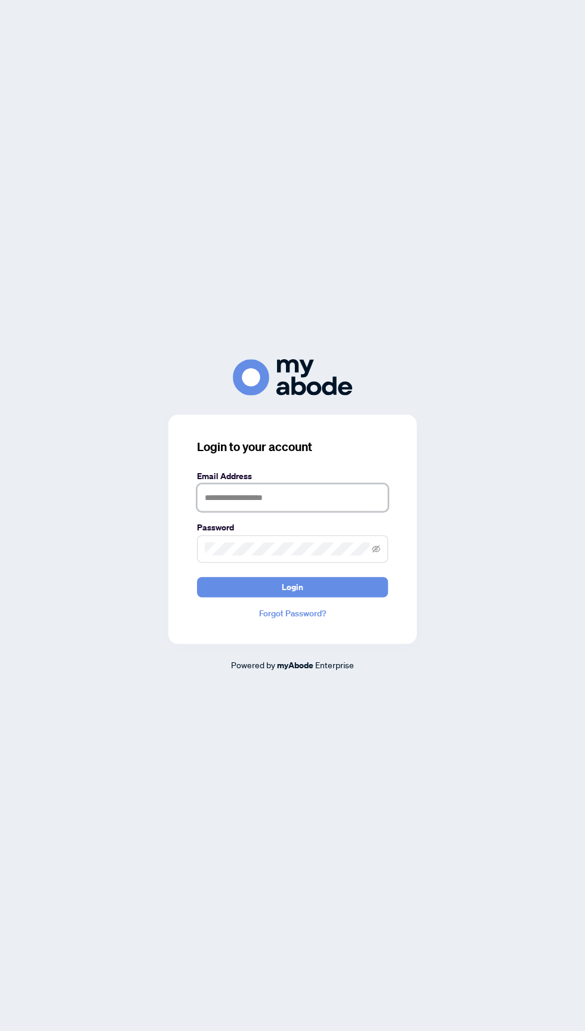
click at [323, 511] on input "text" at bounding box center [292, 497] width 191 height 27
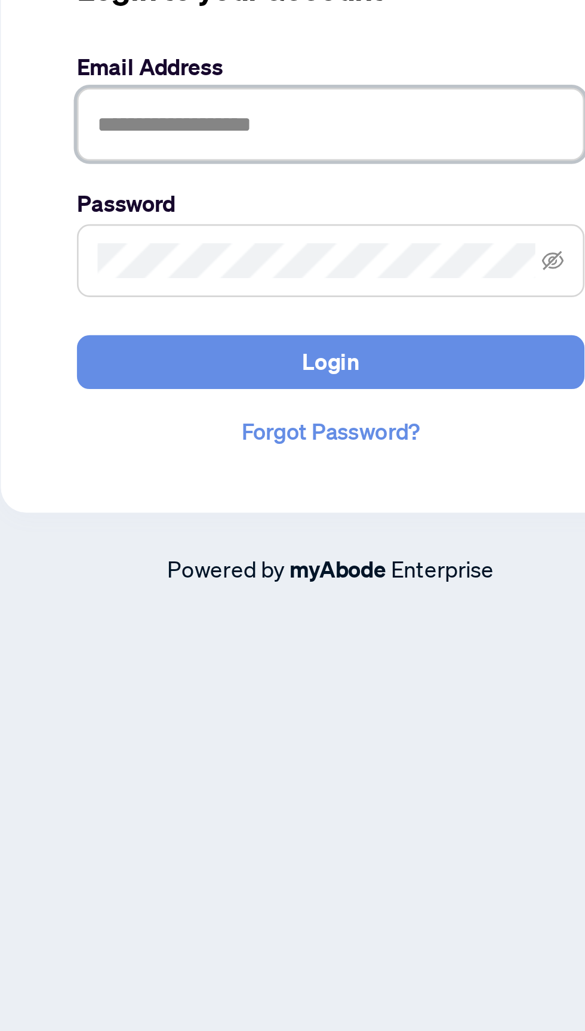
click at [229, 511] on input "text" at bounding box center [292, 497] width 191 height 27
click at [285, 511] on input "**********" at bounding box center [292, 497] width 191 height 27
type input "**********"
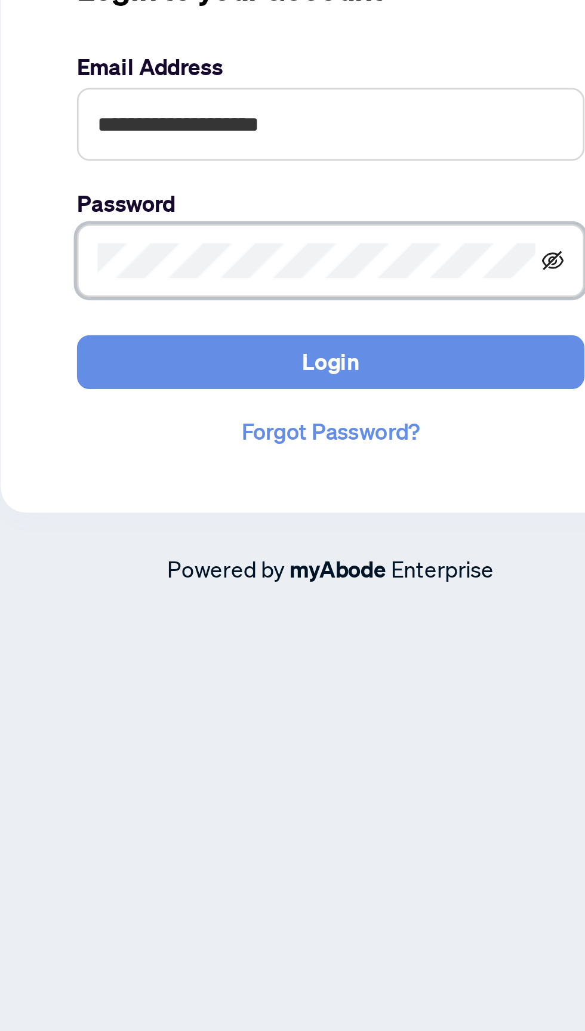
click at [376, 553] on icon "eye-invisible" at bounding box center [376, 548] width 8 height 7
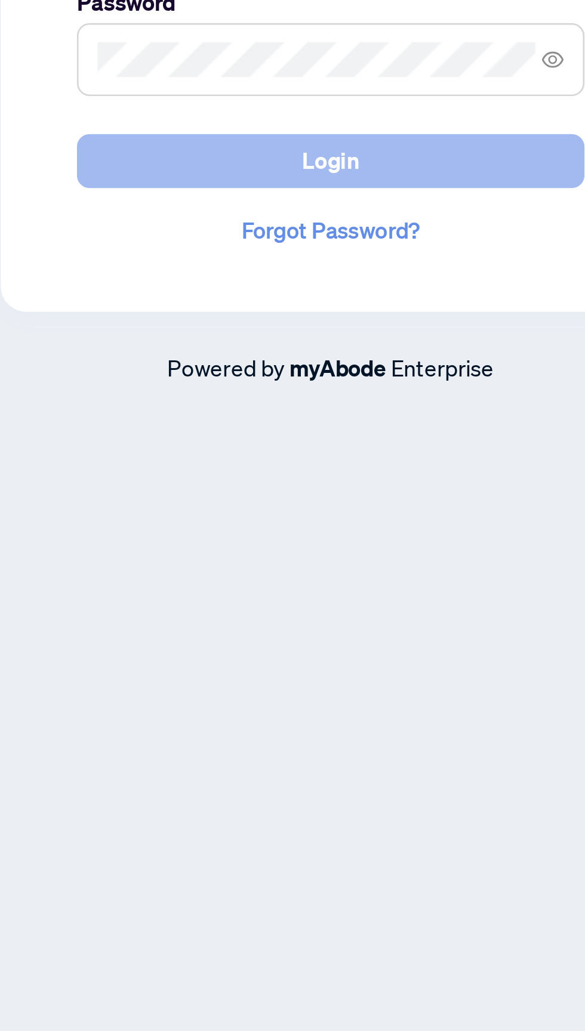
click at [291, 597] on span "Login" at bounding box center [292, 587] width 21 height 19
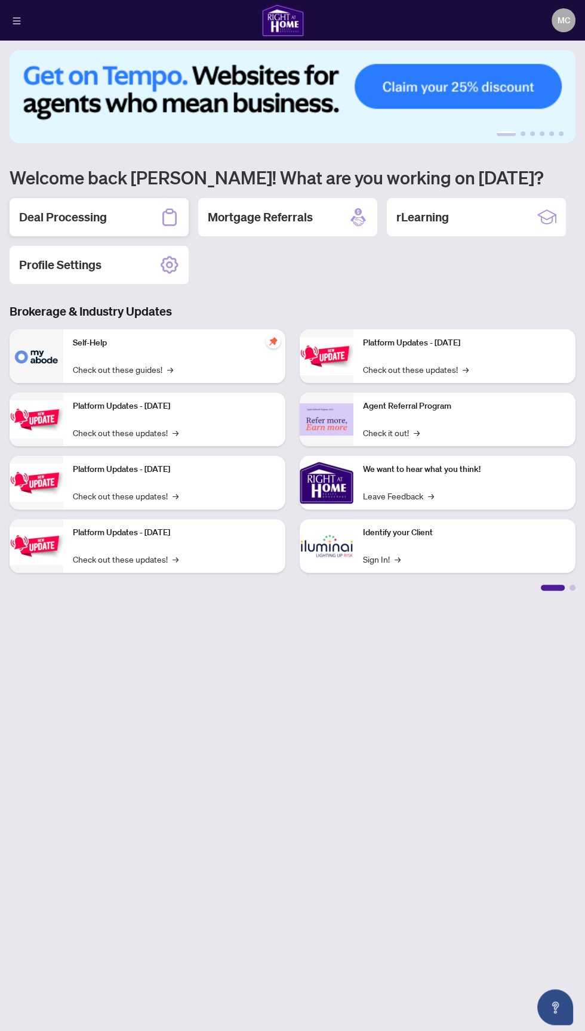
click at [106, 206] on div "Deal Processing" at bounding box center [99, 217] width 179 height 38
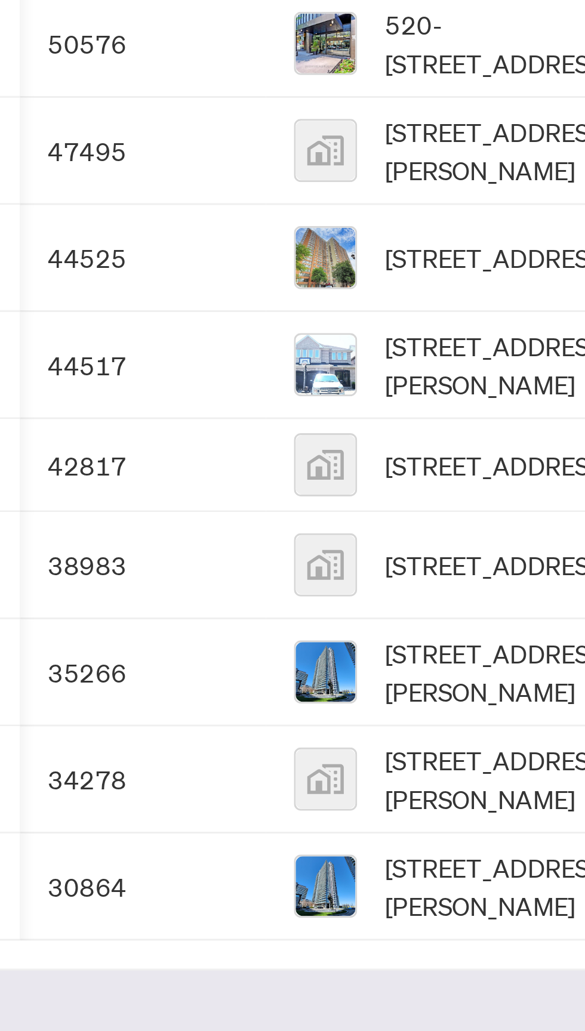
click at [197, 320] on span "[STREET_ADDRESS]" at bounding box center [210, 326] width 76 height 13
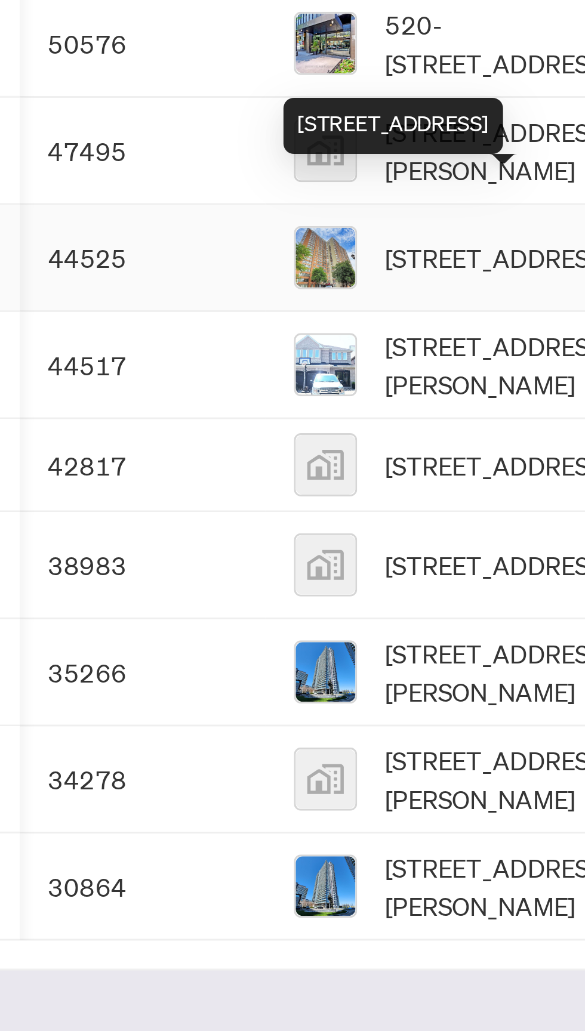
click at [70, 312] on td "44525" at bounding box center [90, 327] width 84 height 36
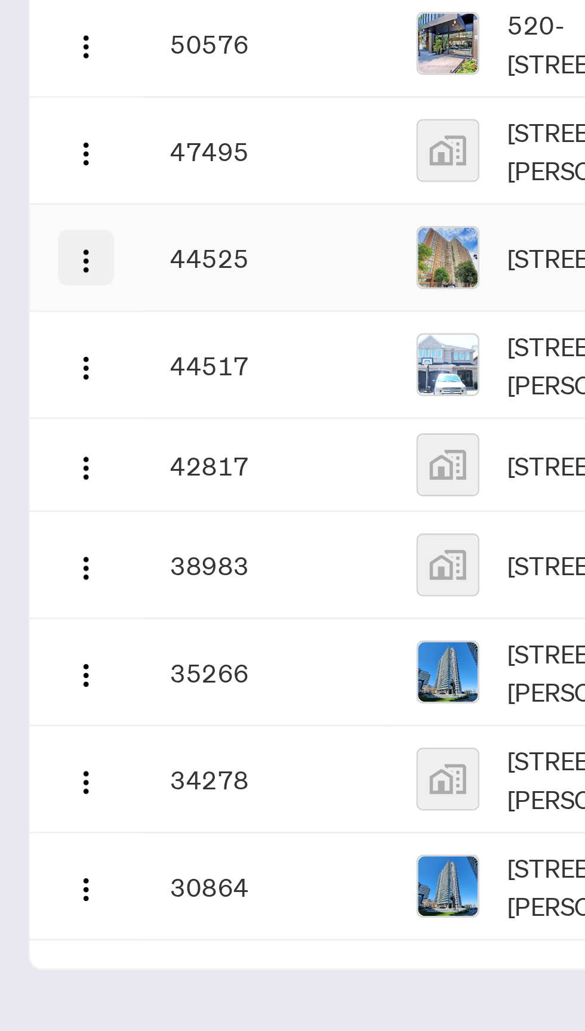
click at [27, 323] on img "button" at bounding box center [29, 328] width 10 height 10
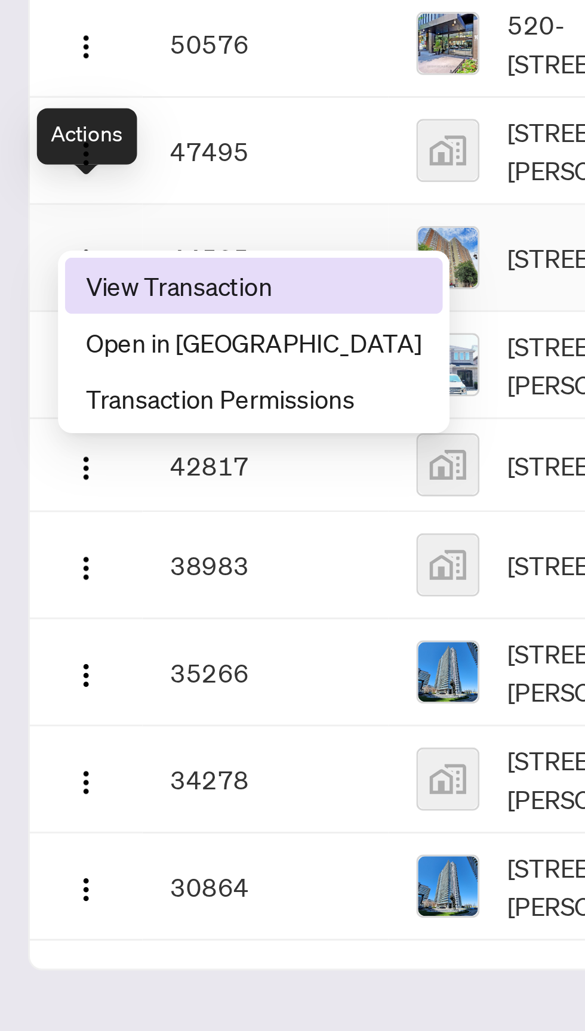
click at [82, 337] on span "View Transaction" at bounding box center [86, 335] width 114 height 13
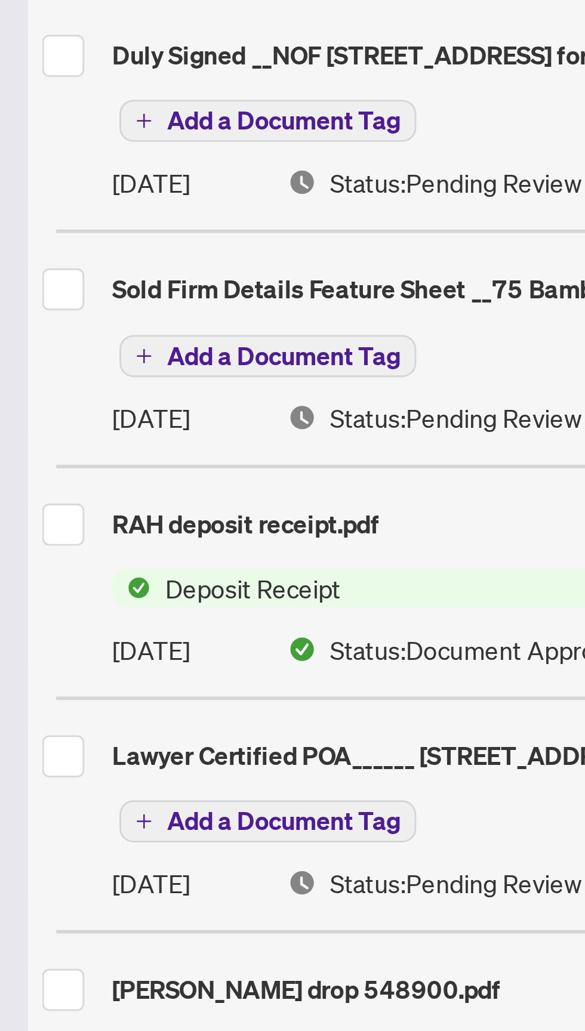
scroll to position [539, 0]
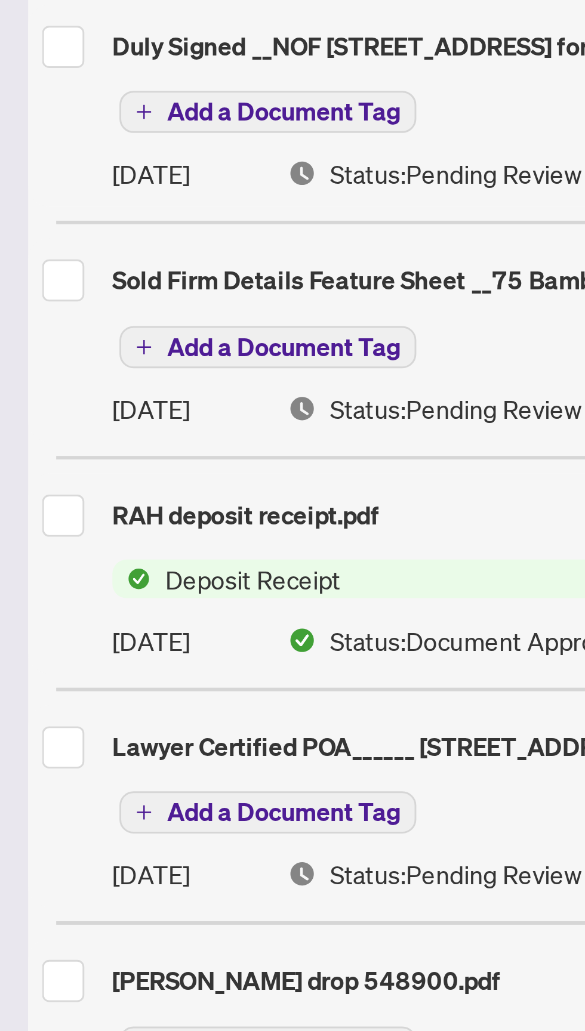
click at [97, 413] on div "RAH deposit receipt.pdf" at bounding box center [292, 414] width 556 height 19
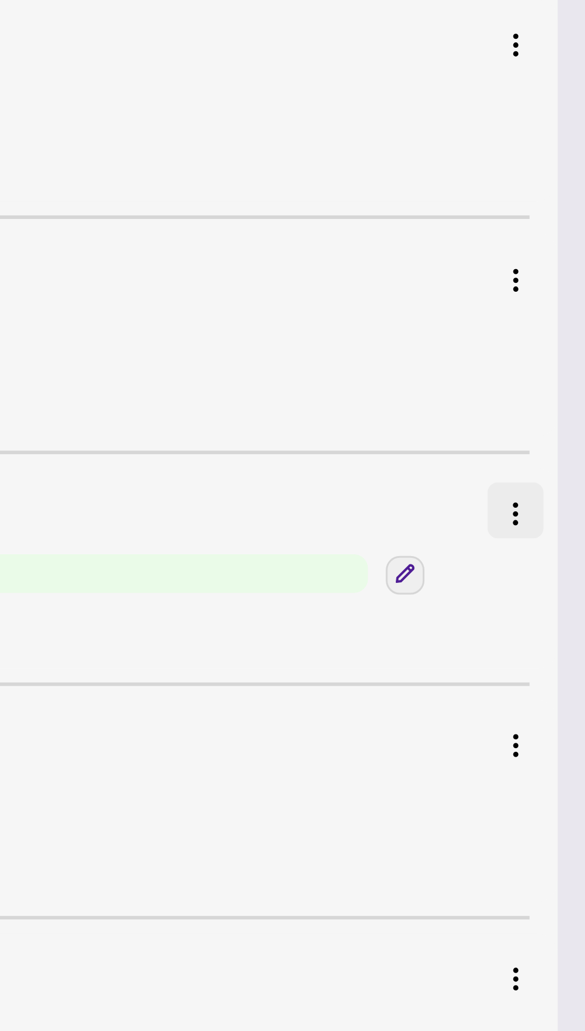
click at [563, 409] on img "button" at bounding box center [561, 414] width 10 height 10
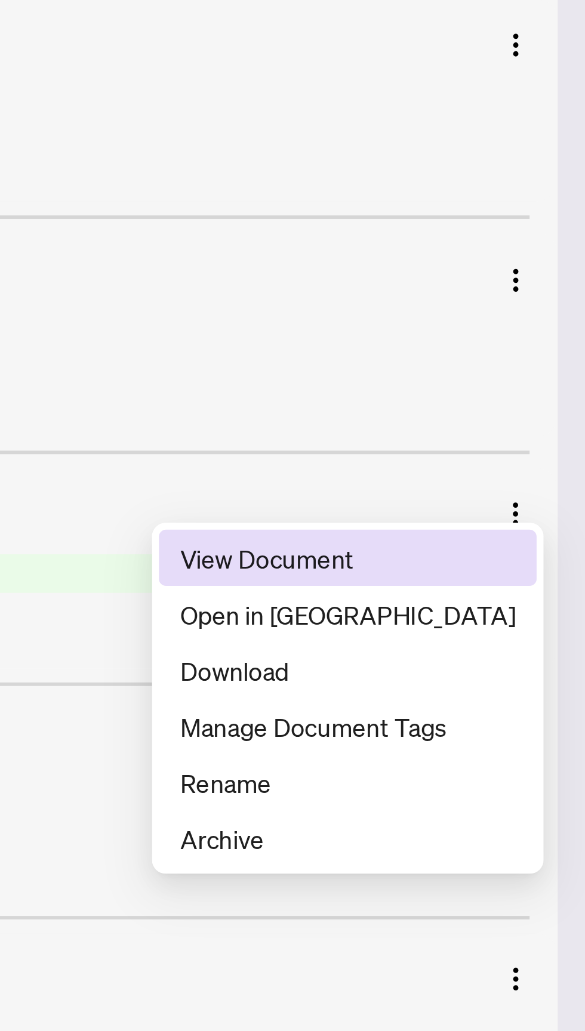
click at [525, 433] on span "View Document" at bounding box center [504, 428] width 114 height 13
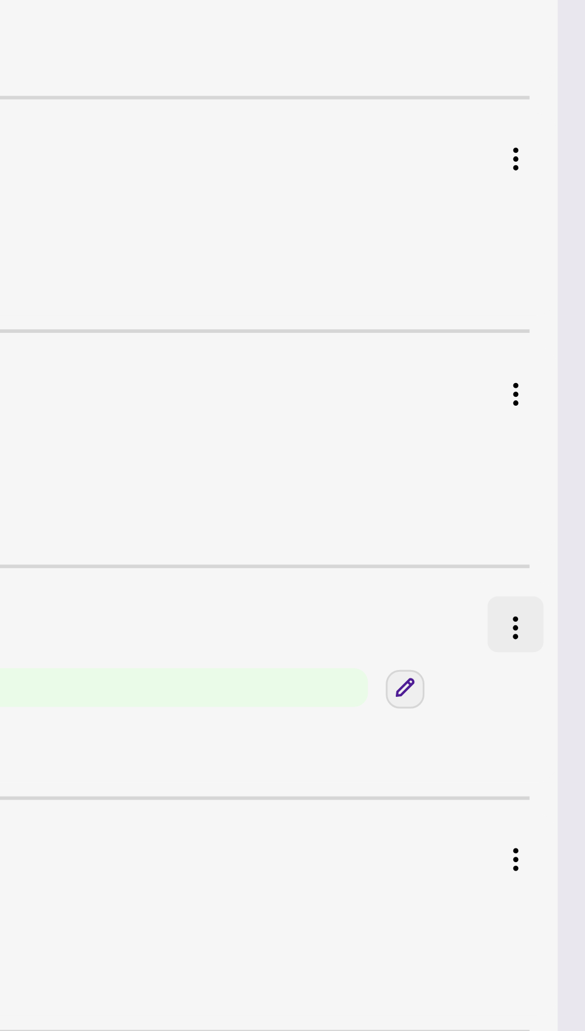
click at [565, 447] on img "button" at bounding box center [561, 452] width 10 height 10
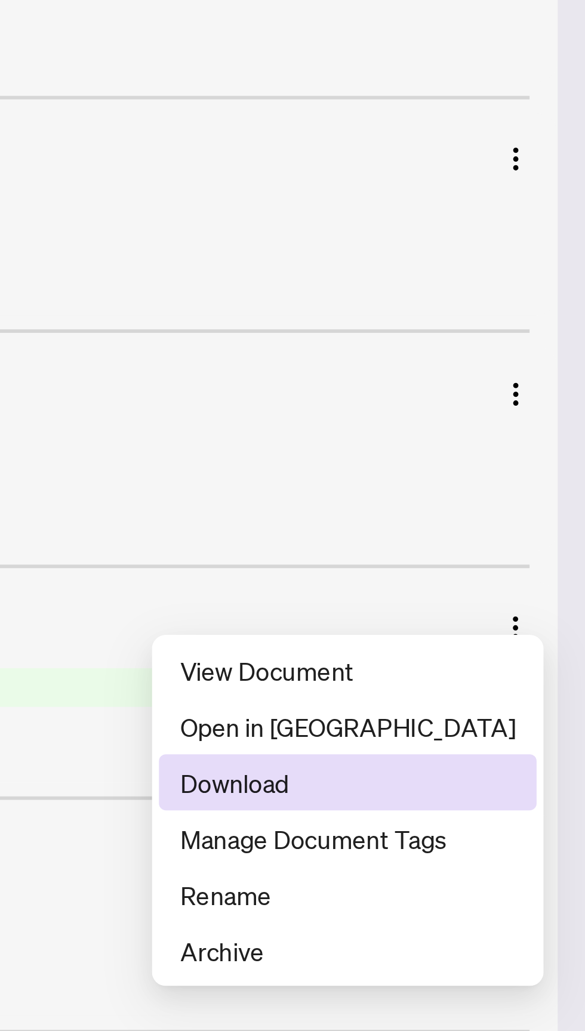
click at [494, 507] on span "Download" at bounding box center [504, 504] width 114 height 13
